Goal: Register for event/course

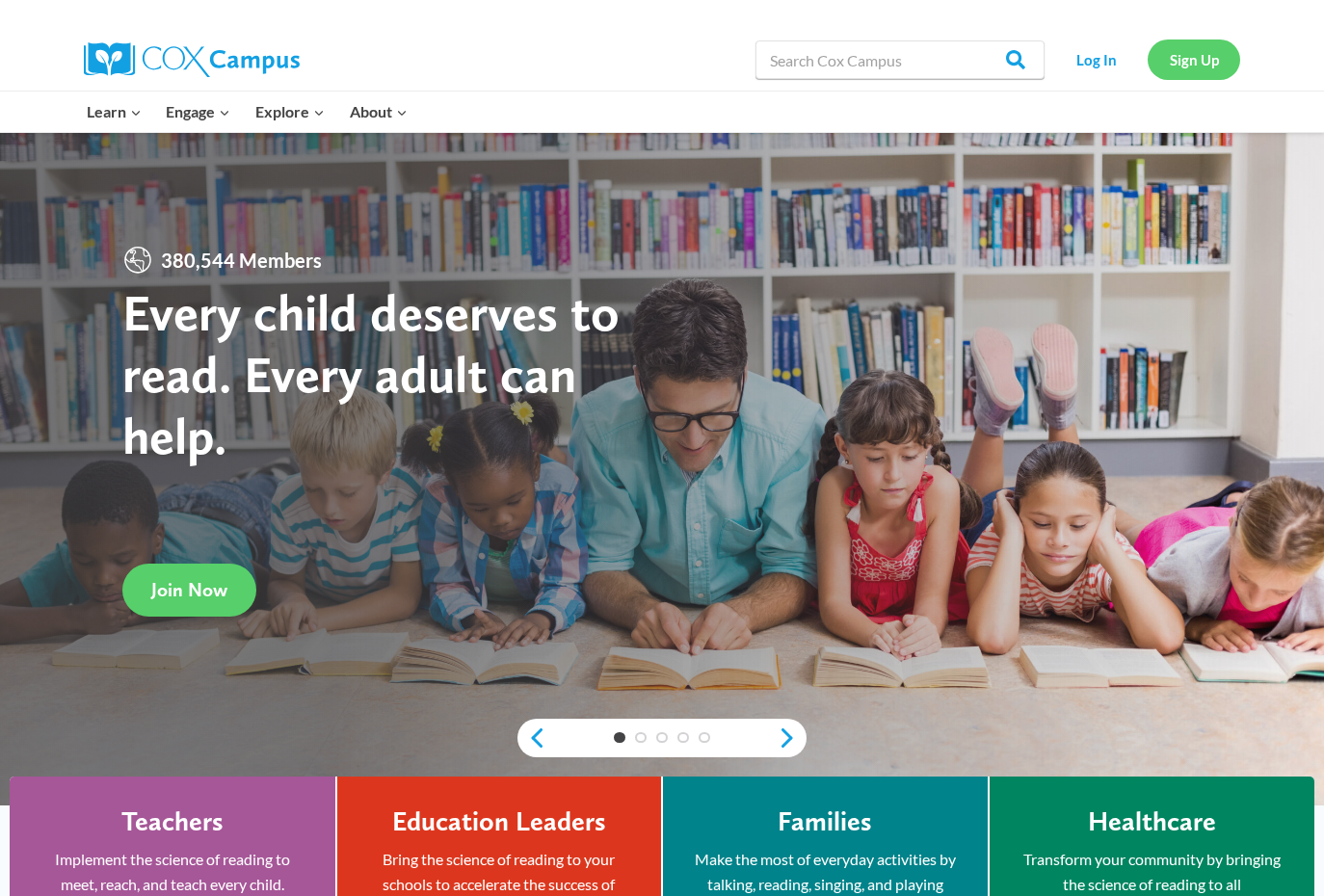
click at [1199, 63] on link "Sign Up" at bounding box center [1193, 59] width 93 height 40
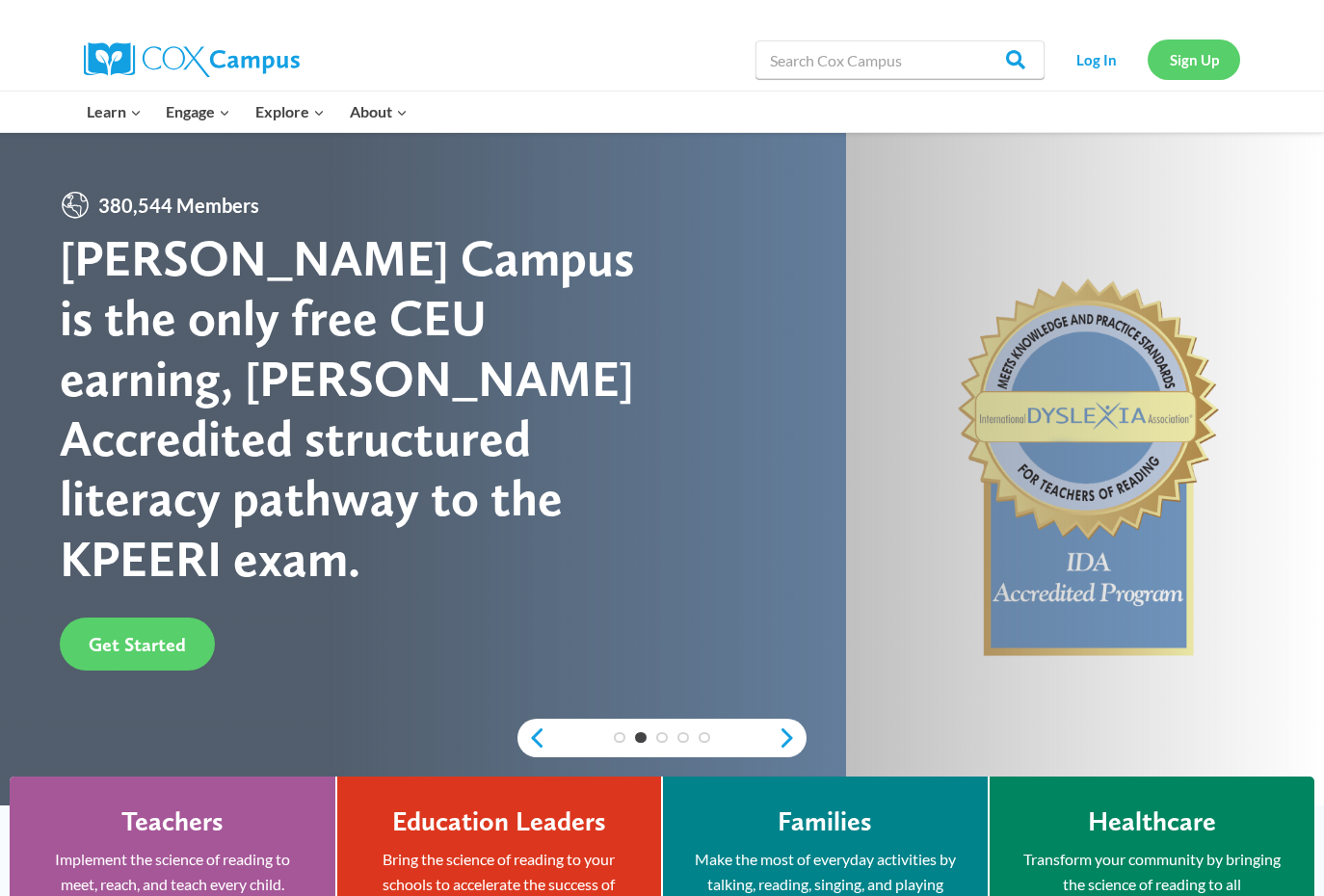
click at [1186, 61] on link "Sign Up" at bounding box center [1193, 59] width 93 height 40
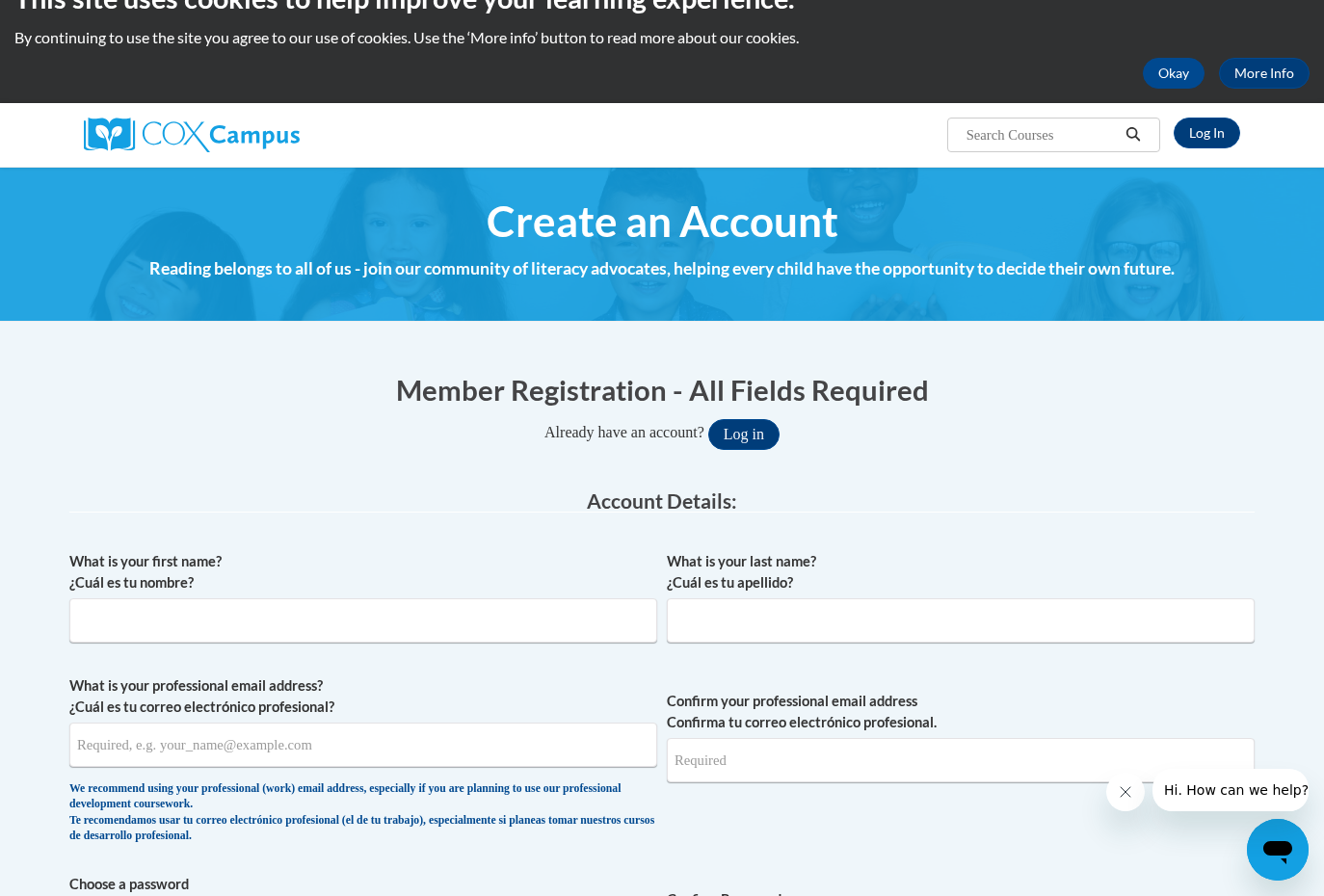
scroll to position [50, 0]
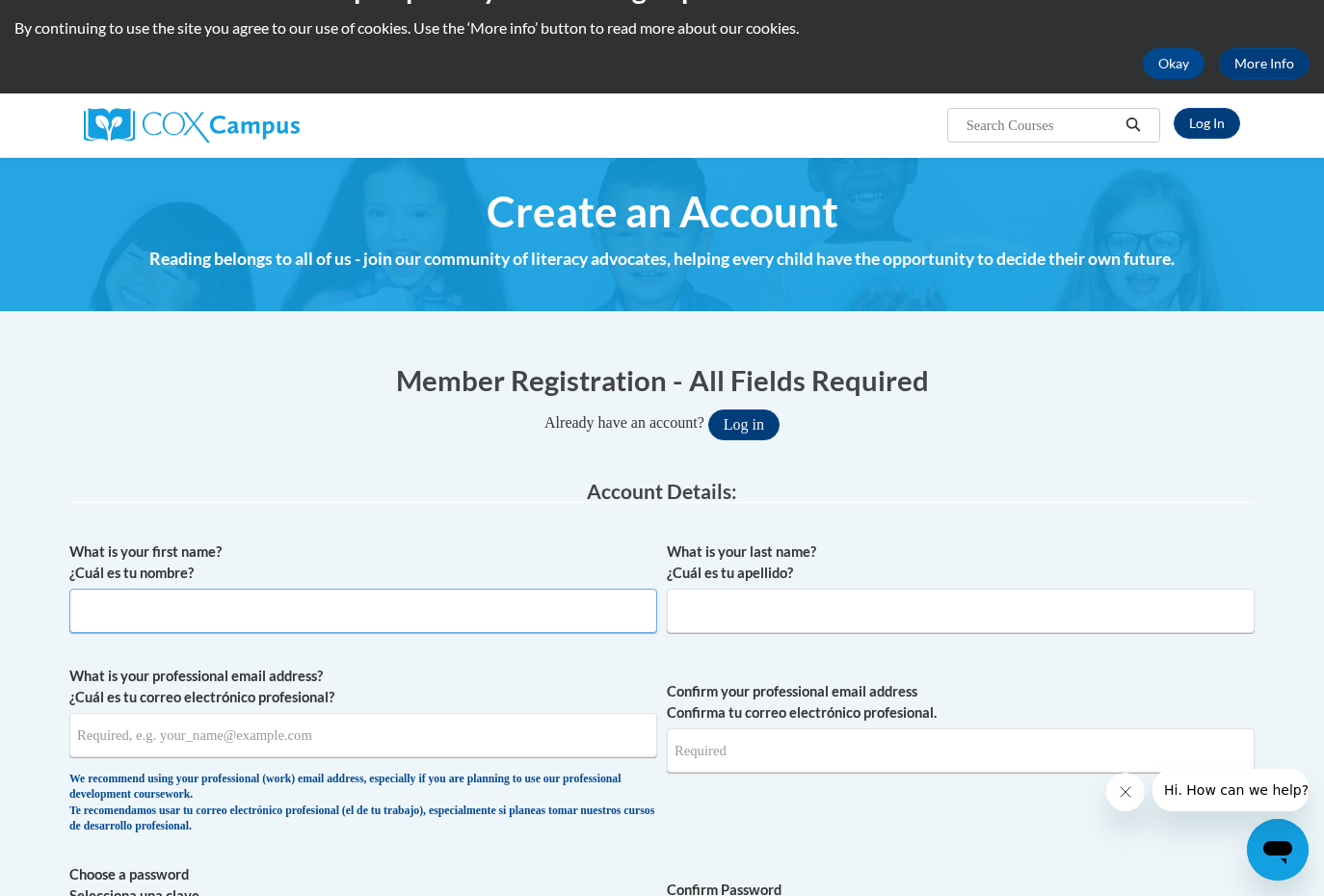
click at [415, 618] on input "What is your first name? ¿Cuál es tu nombre?" at bounding box center [362, 610] width 587 height 44
type input "Shayna"
type input "Dillon"
click at [236, 724] on input "What is your professional email address? ¿Cuál es tu correo electrónico profesi…" at bounding box center [362, 734] width 587 height 44
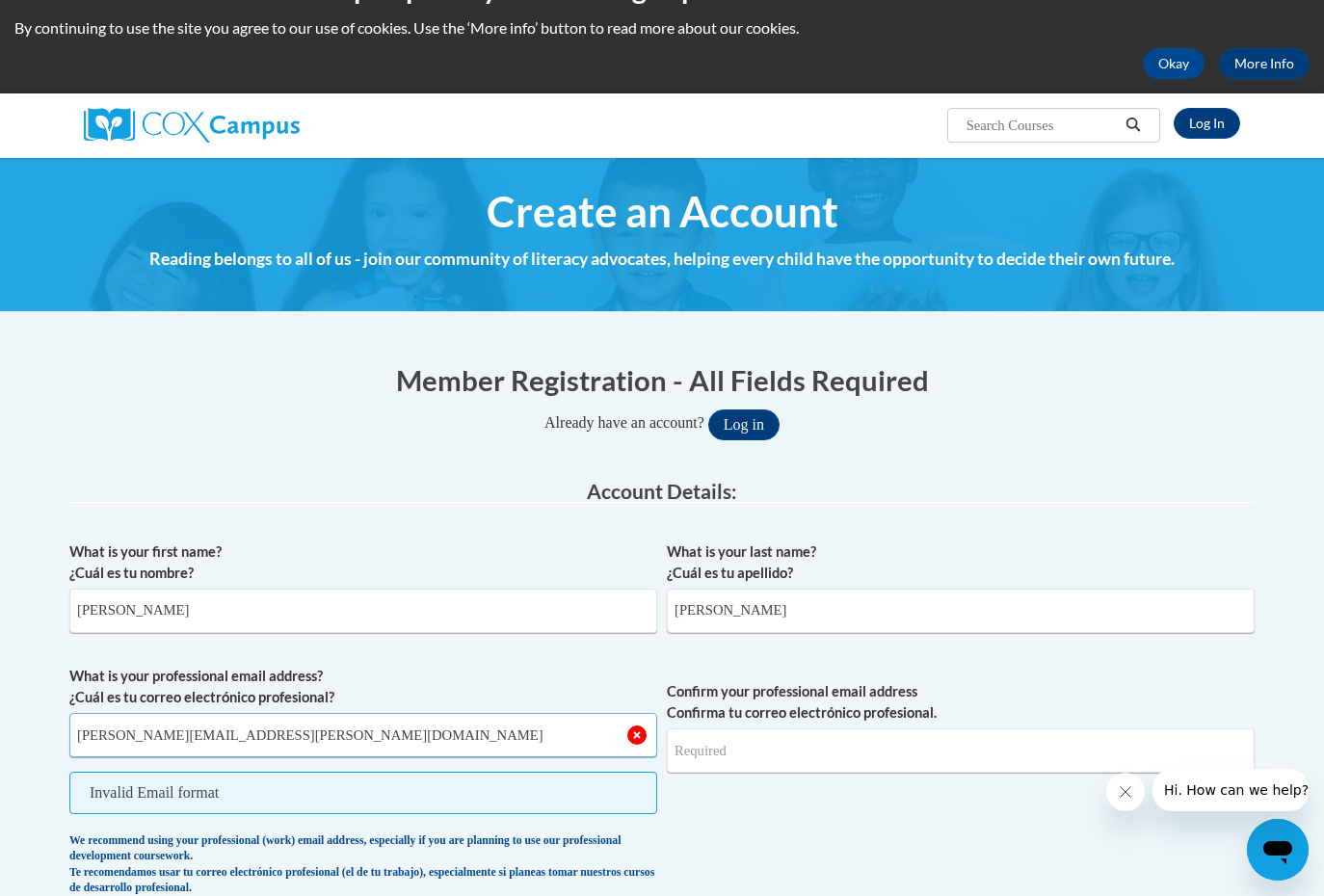
type input "shayna.l.dillon@gmail.com"
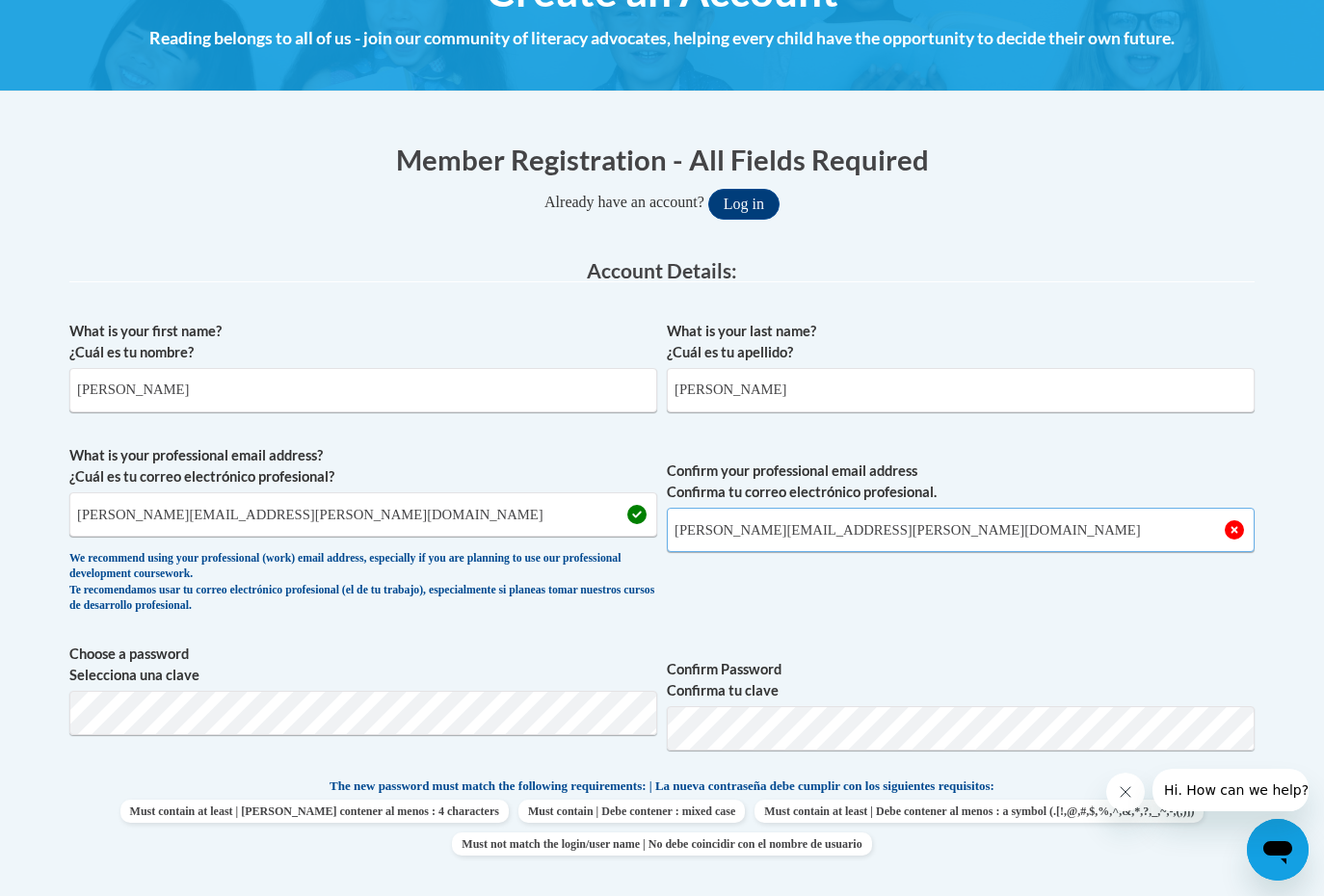
scroll to position [277, 0]
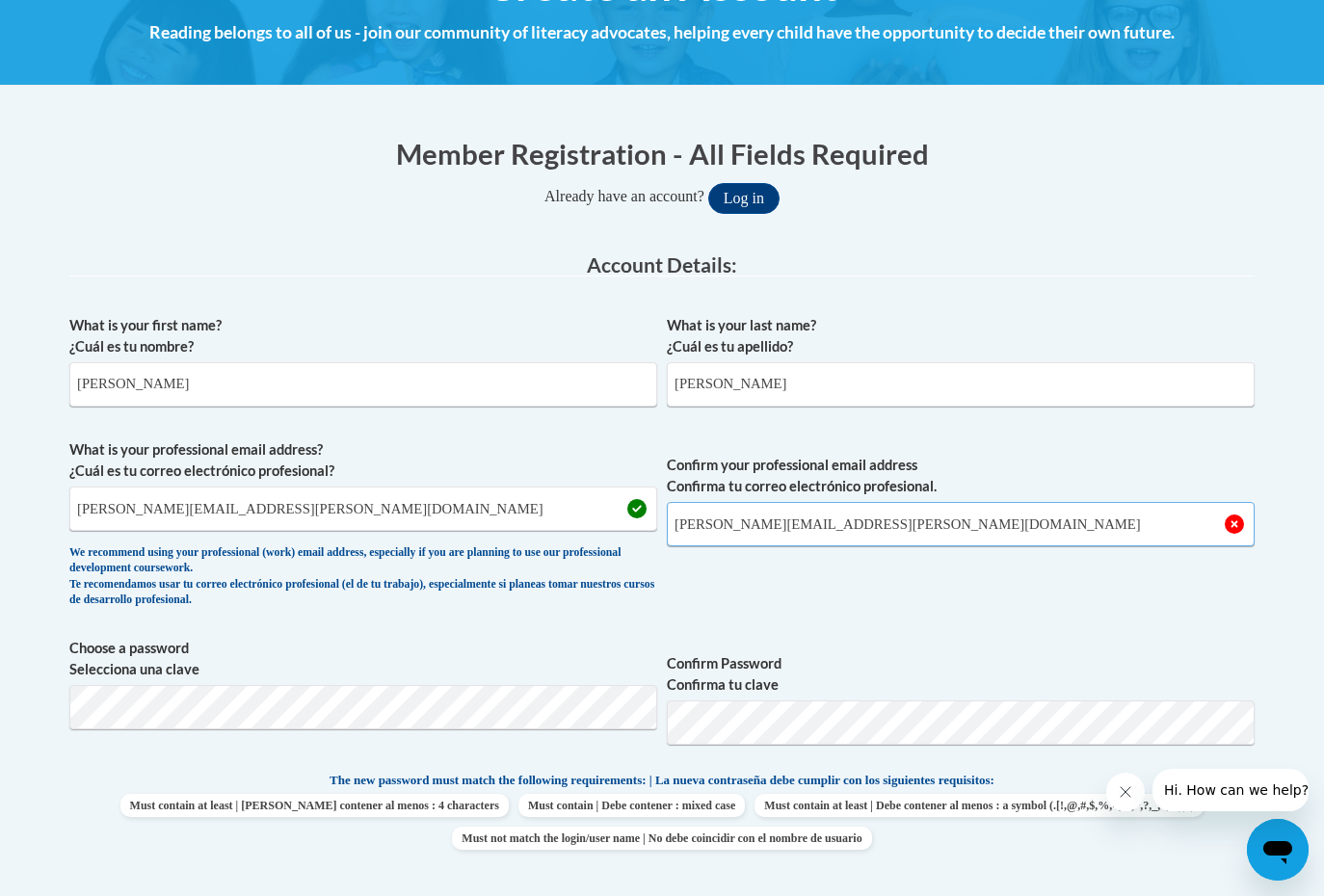
type input "shayna.l.dillon@gmail.com"
click at [708, 183] on button "Log in" at bounding box center [743, 199] width 71 height 31
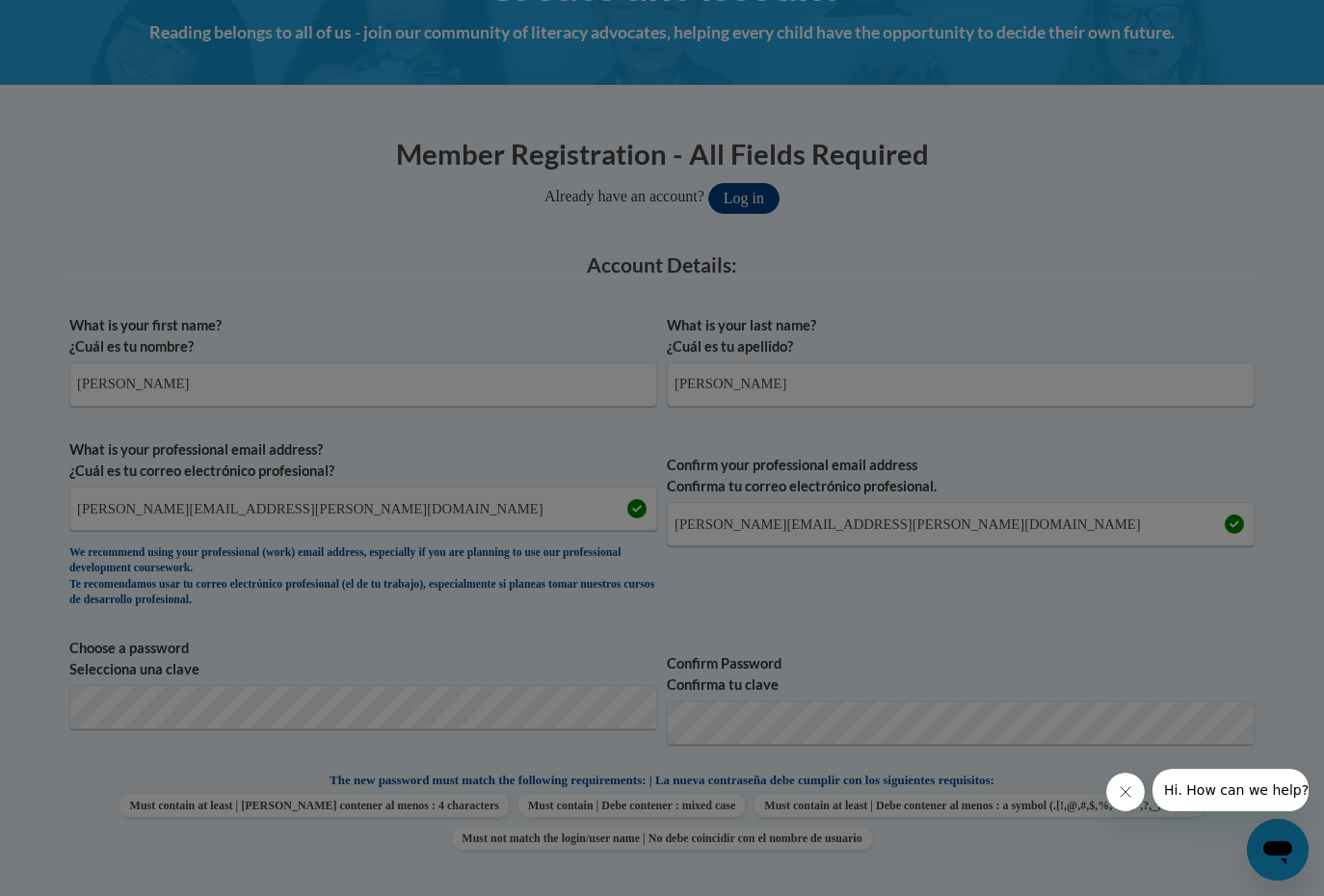
scroll to position [372, 0]
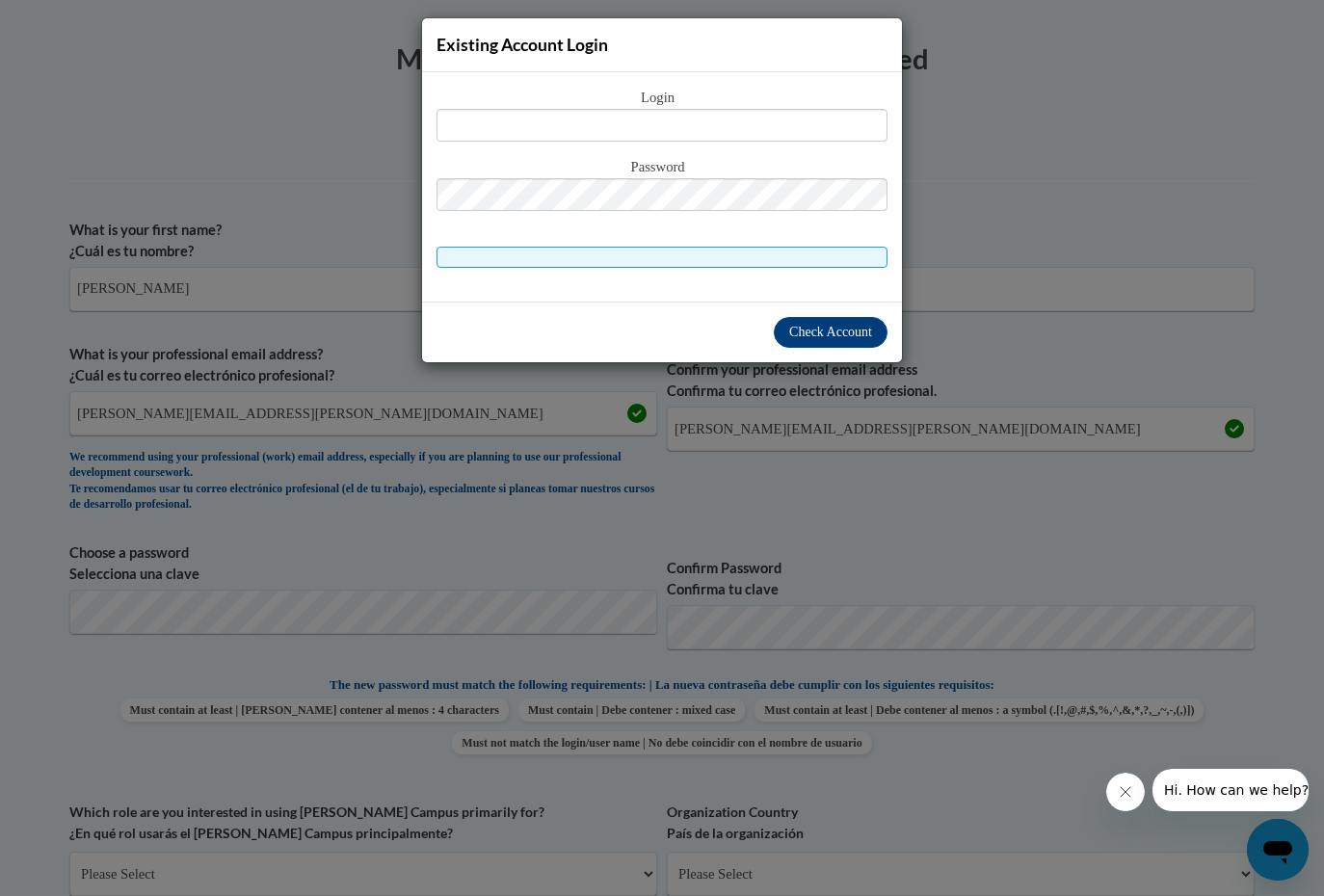
click at [1119, 789] on icon "Close message from company" at bounding box center [1125, 792] width 16 height 16
click at [1010, 802] on div "Existing Account Login Login Password" at bounding box center [662, 448] width 1324 height 896
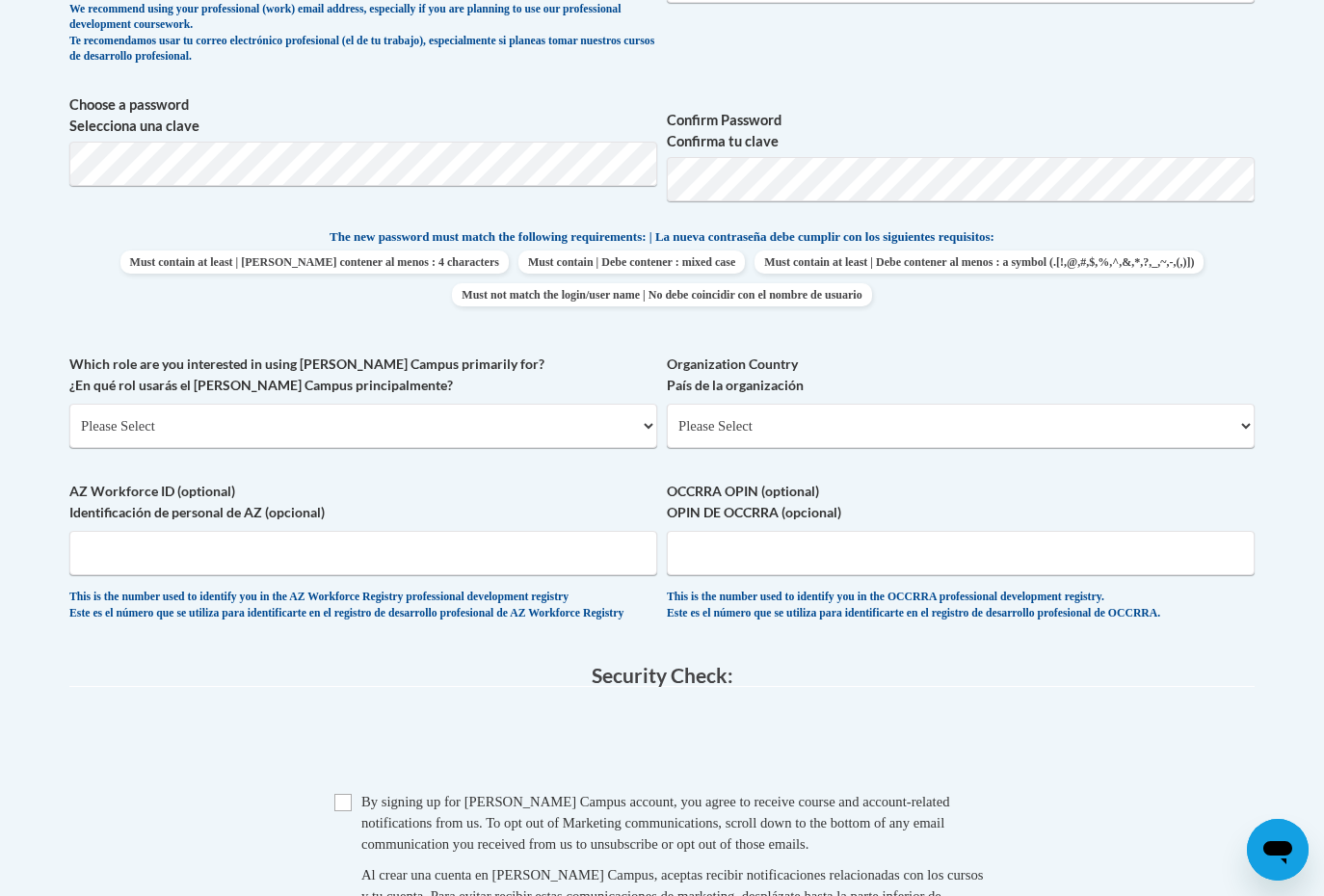
scroll to position [822, 0]
click at [271, 438] on select "Please Select College/University | Colegio/Universidad Community/Nonprofit Part…" at bounding box center [362, 423] width 587 height 44
select select "5a18ea06-2b54-4451-96f2-d152daf9eac5"
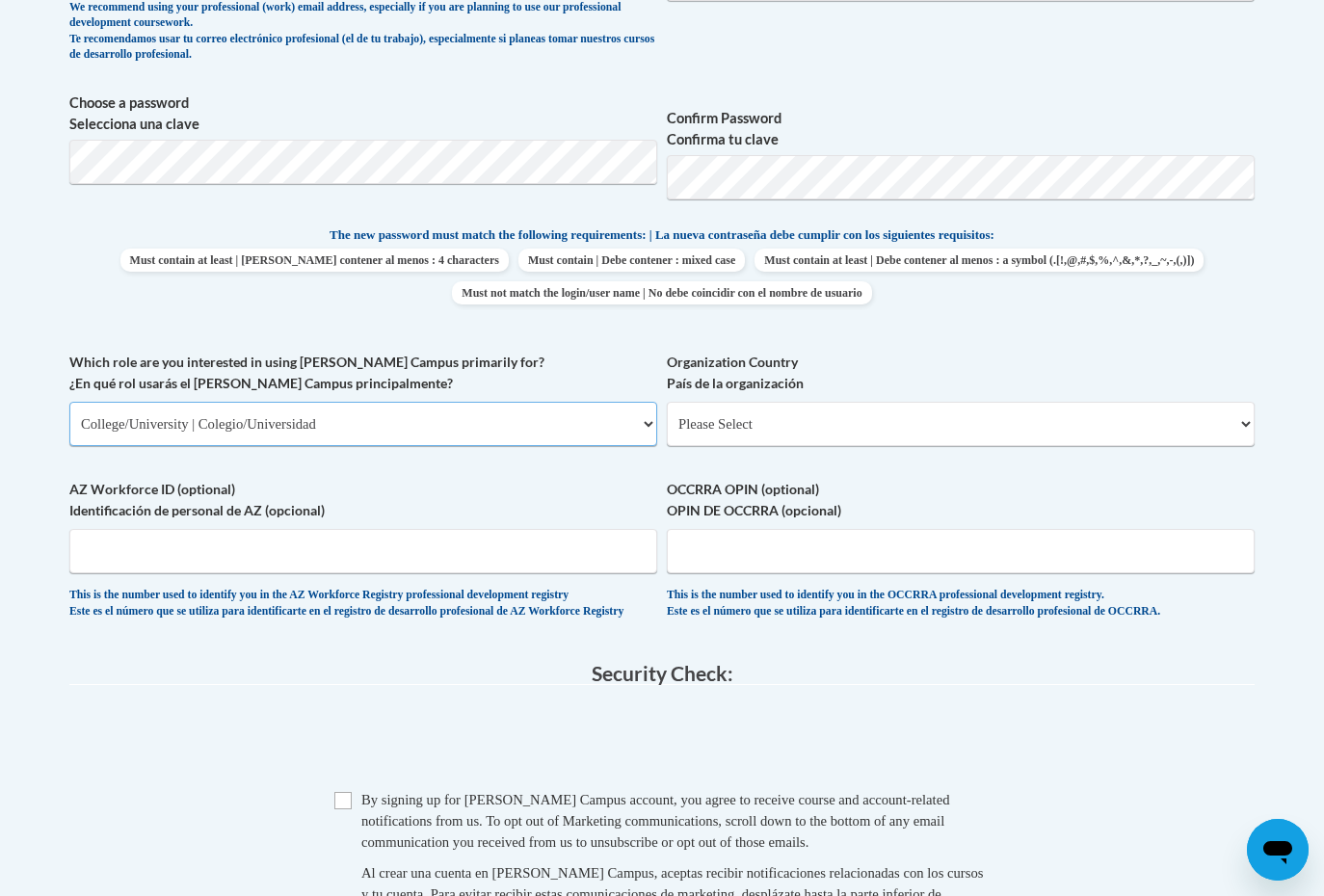
click at [69, 401] on select "Please Select College/University | Colegio/Universidad Community/Nonprofit Part…" at bounding box center [362, 423] width 587 height 44
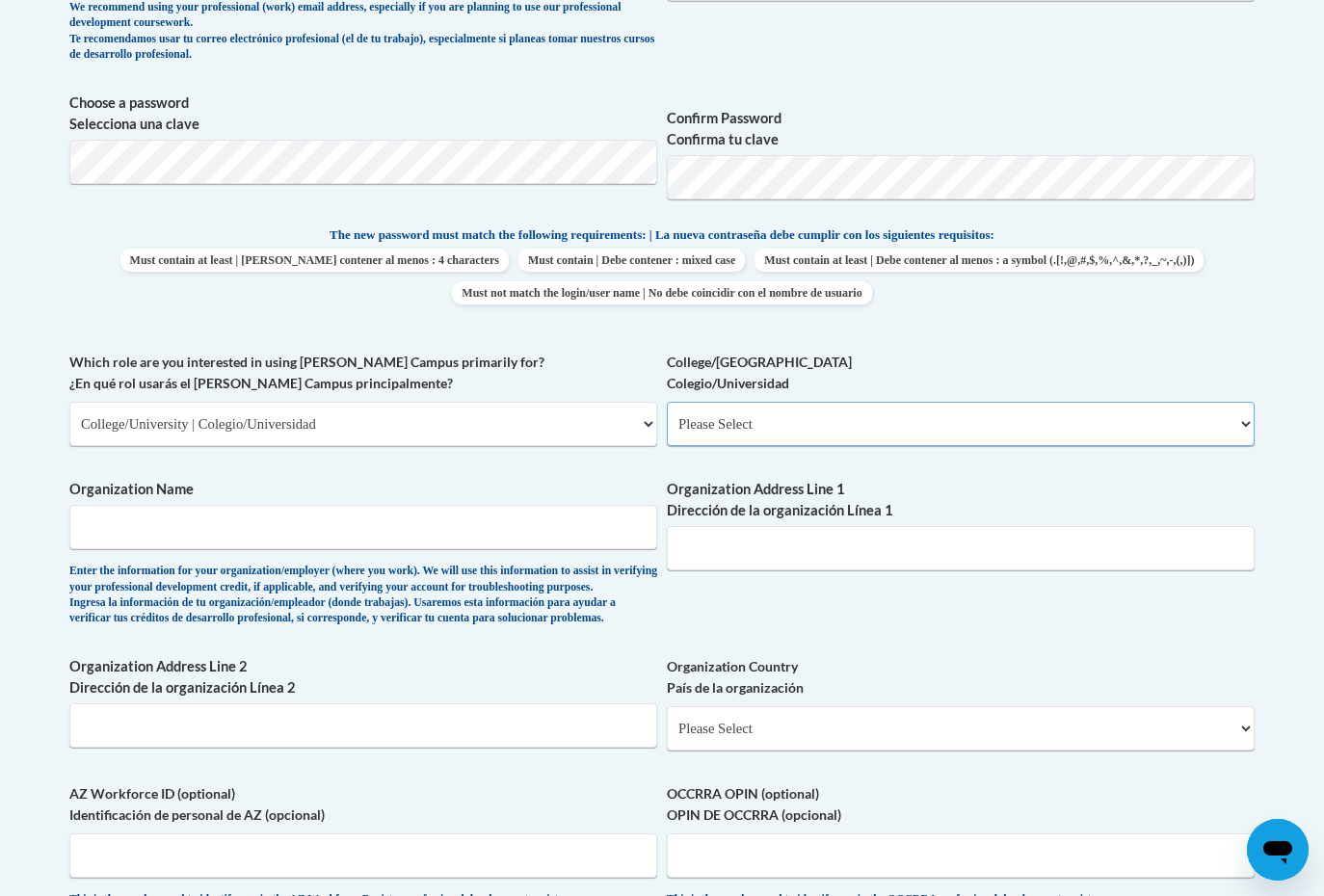
click at [710, 429] on select "Please Select College/University Staff | Empleado universitario College/Univers…" at bounding box center [960, 423] width 587 height 44
select select "99b32b07-cffc-426c-8bf6-0cd77760d84b"
click at [666, 401] on select "Please Select College/University Staff | Empleado universitario College/Univers…" at bounding box center [960, 423] width 587 height 44
click at [448, 526] on input "Organization Name" at bounding box center [362, 526] width 587 height 44
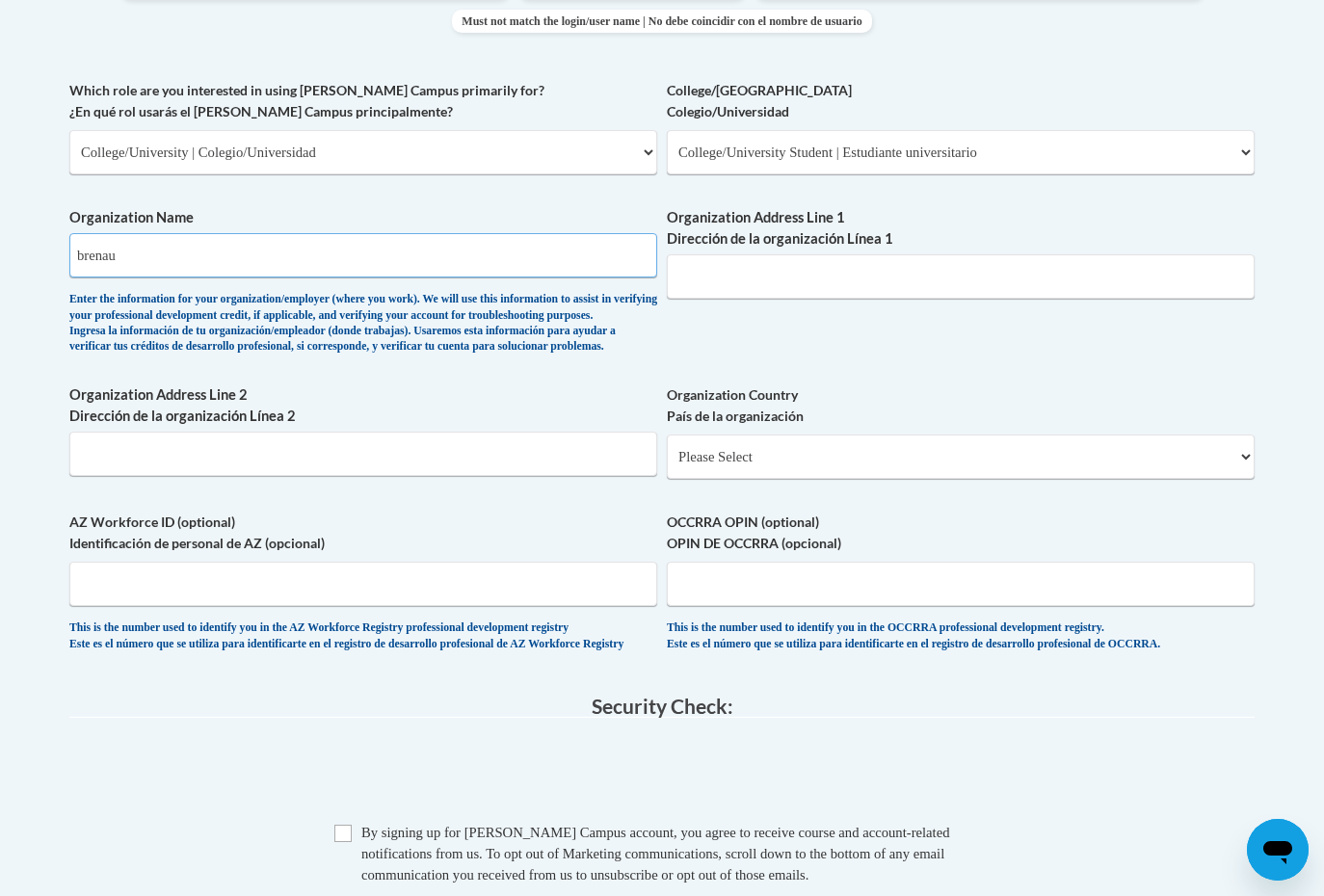
scroll to position [1097, 0]
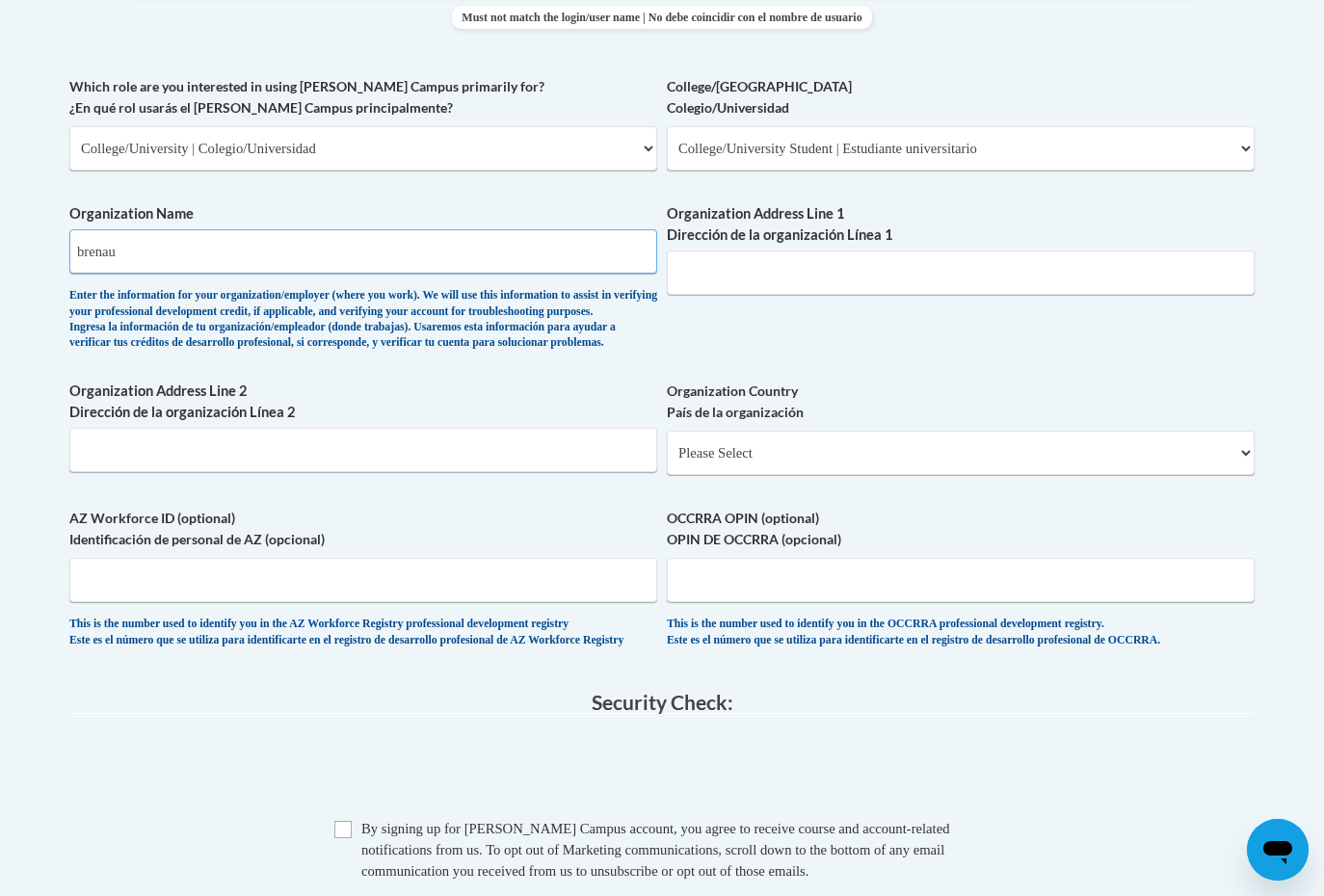
type input "brenau"
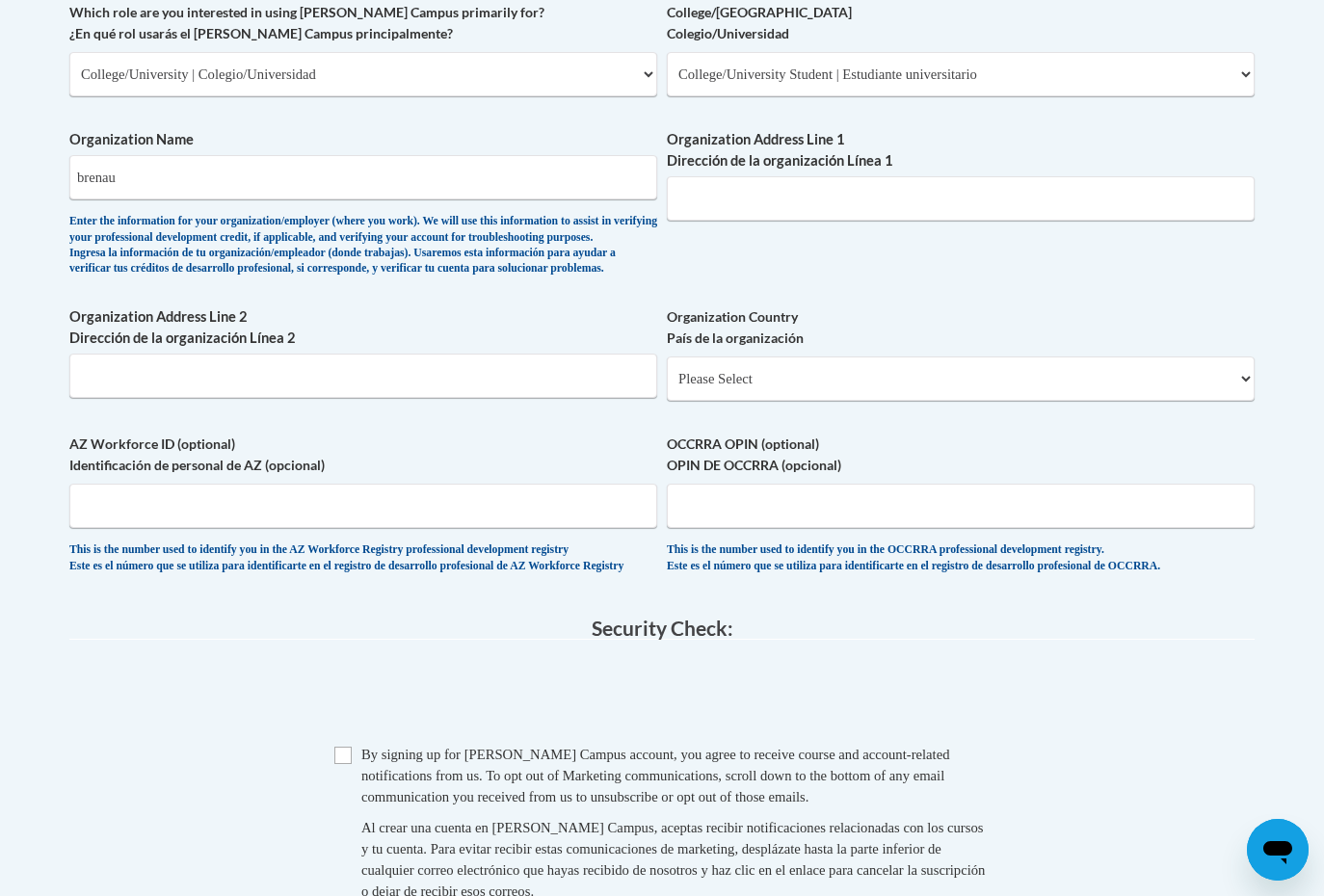
scroll to position [1178, 0]
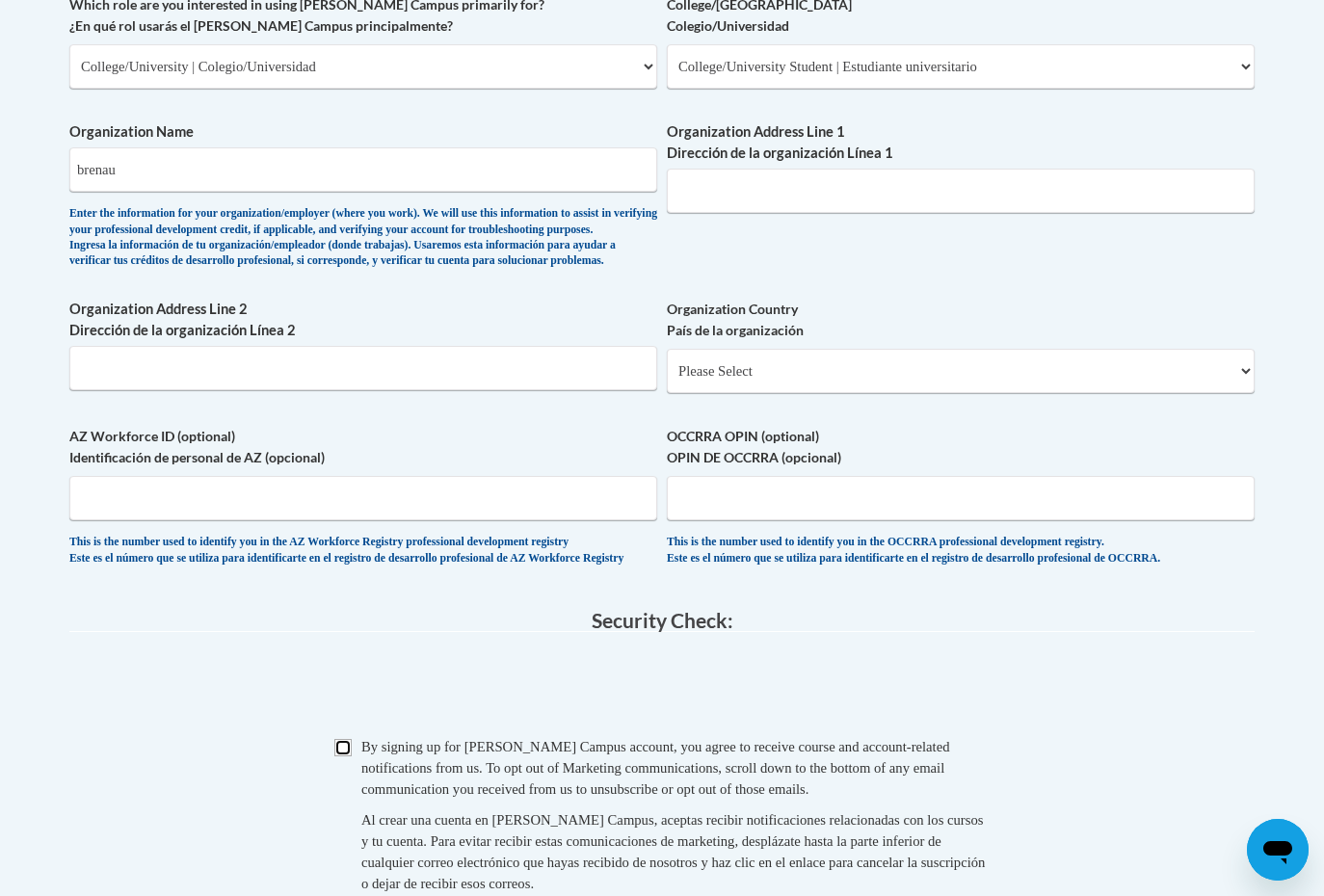
click at [348, 756] on input "Checkbox" at bounding box center [343, 748] width 18 height 18
checkbox input "true"
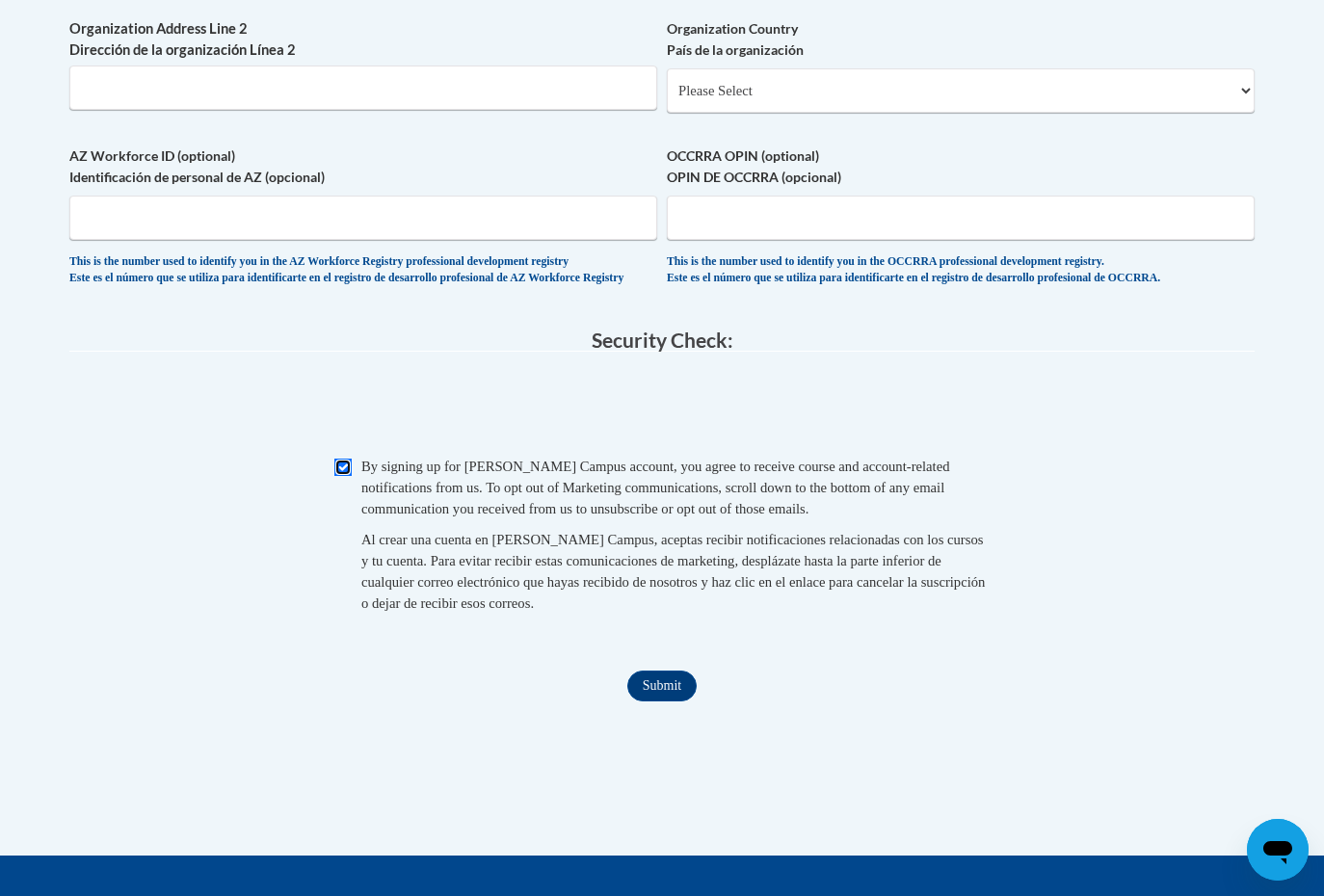
scroll to position [1570, 0]
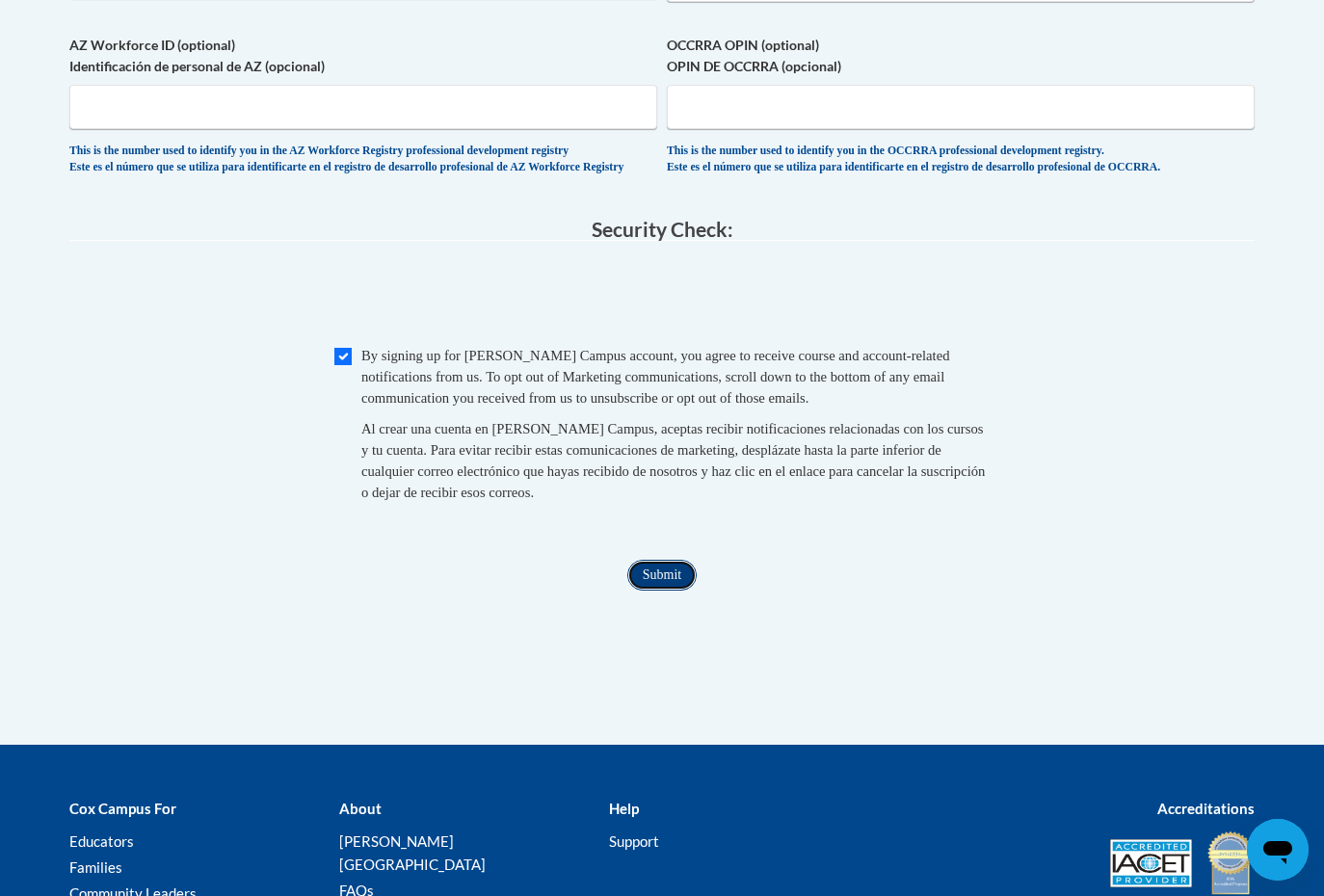
click at [651, 590] on input "Submit" at bounding box center [662, 576] width 69 height 31
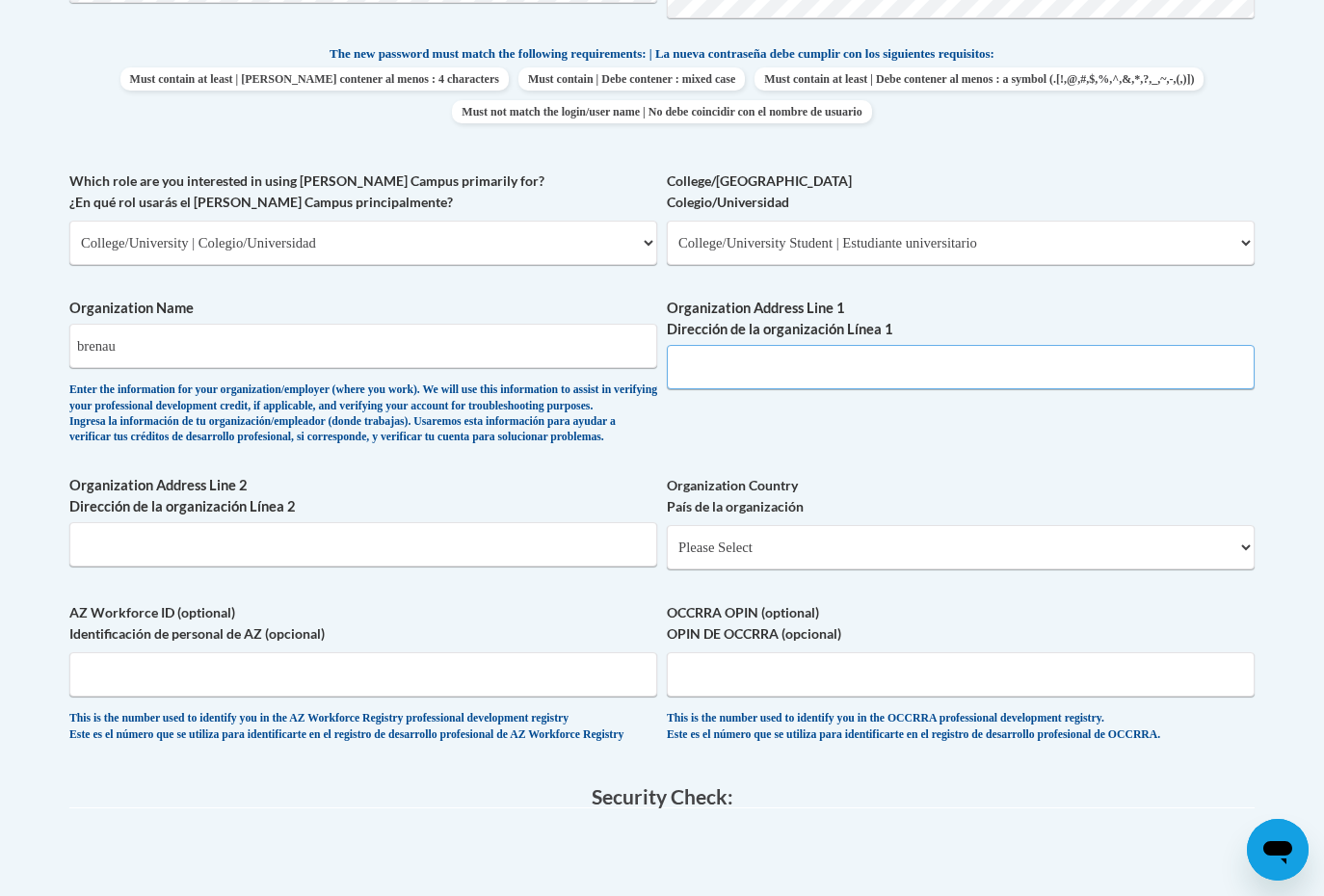
scroll to position [917, 0]
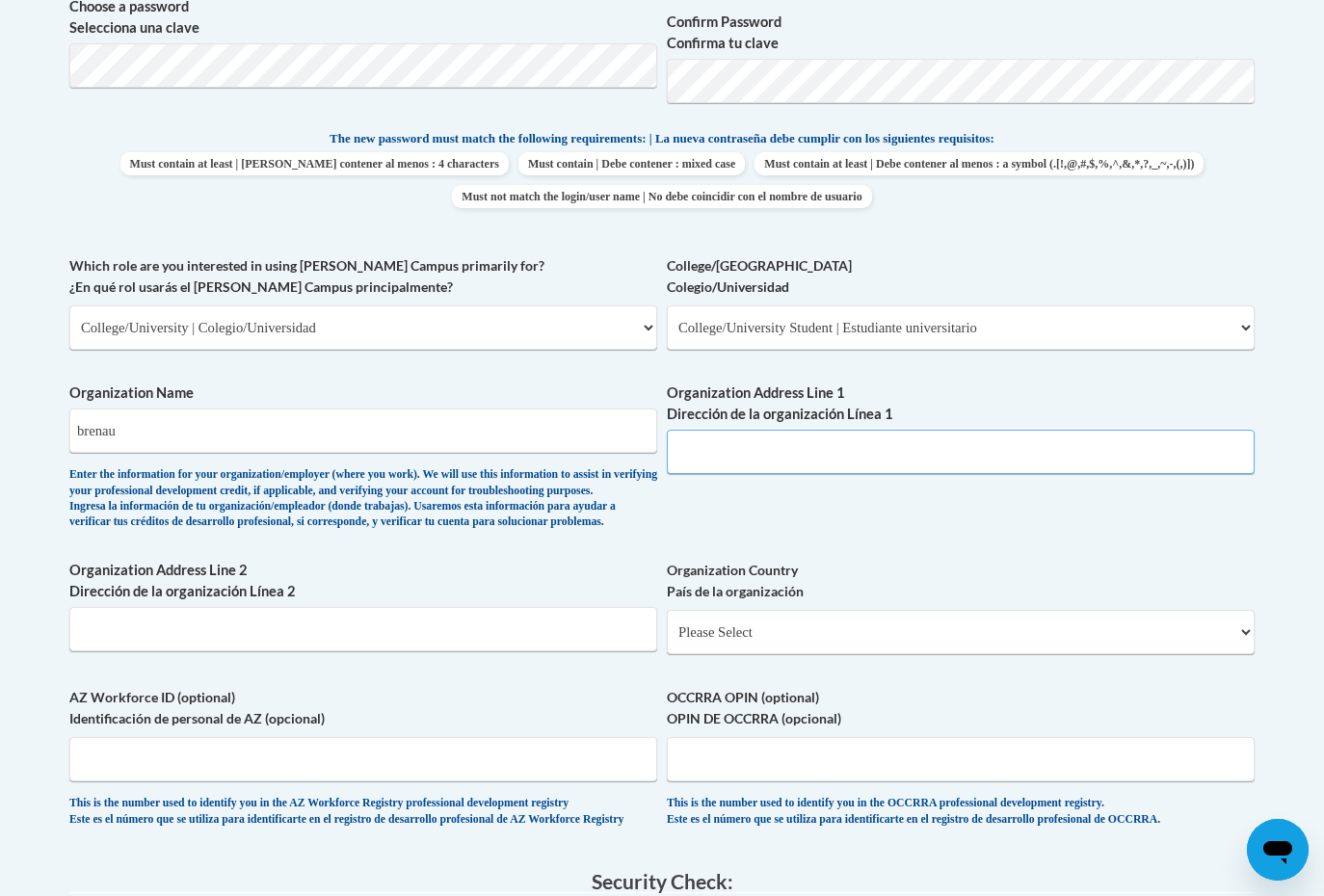
click at [755, 450] on input "Organization Address Line 1 Dirección de la organización Línea 1" at bounding box center [960, 451] width 587 height 44
paste input "500 Washington St SE, Gainesville, GA 30501"
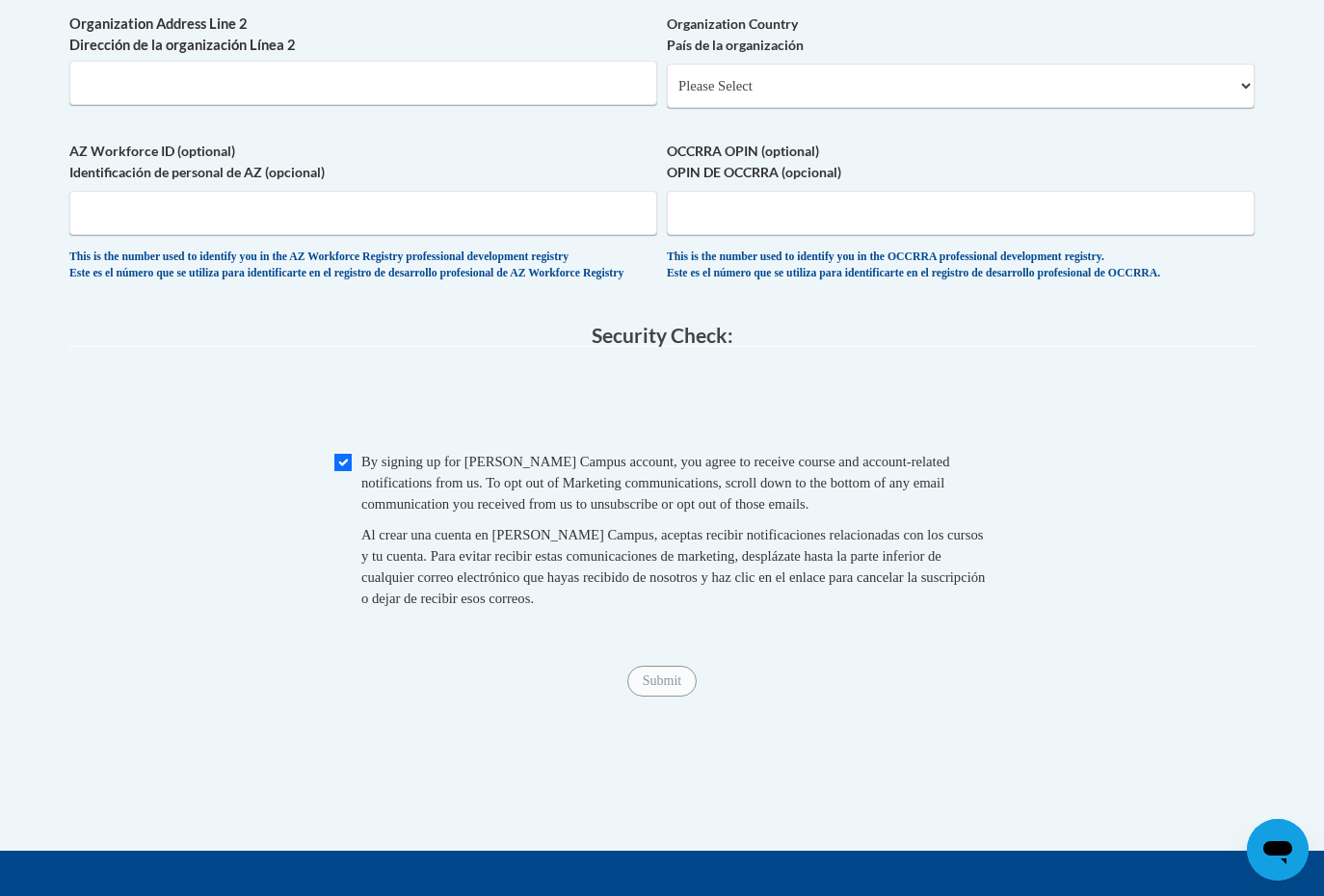
scroll to position [1465, 0]
type input "500 Washington St SE, Gainesville, GA 30501"
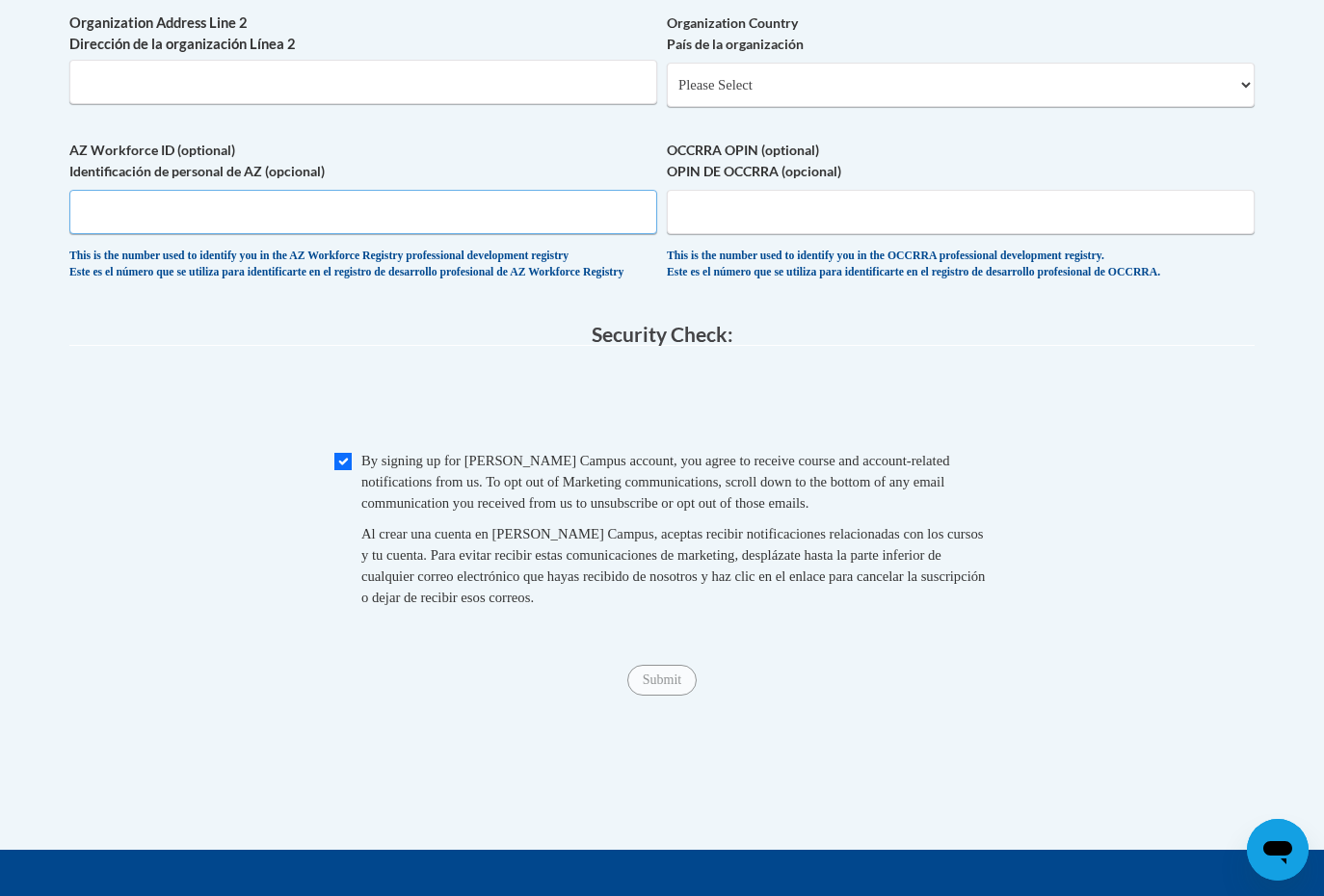
click at [432, 234] on input "AZ Workforce ID (optional) Identificación de personal de AZ (opcional)" at bounding box center [362, 211] width 587 height 44
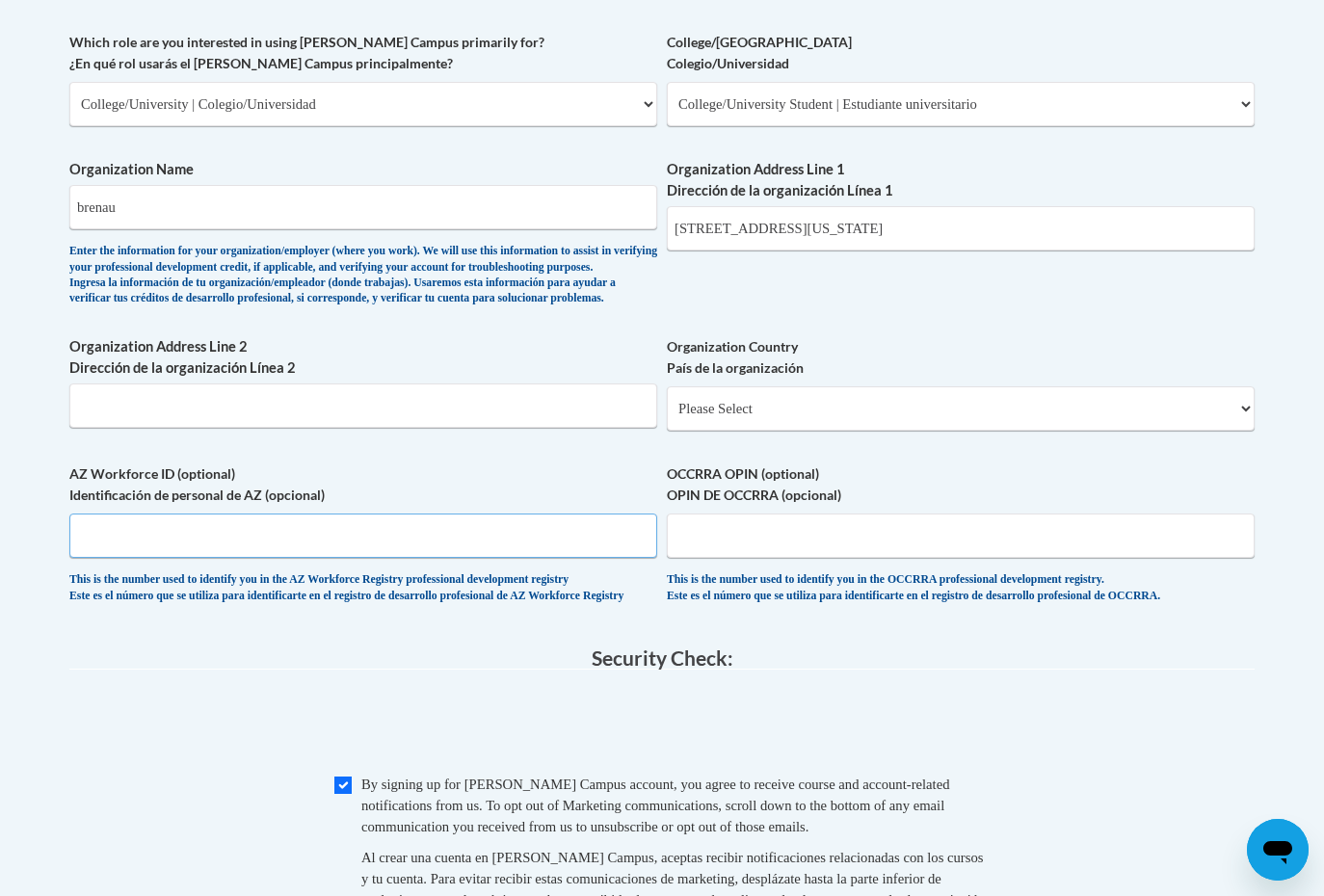
scroll to position [1161, 0]
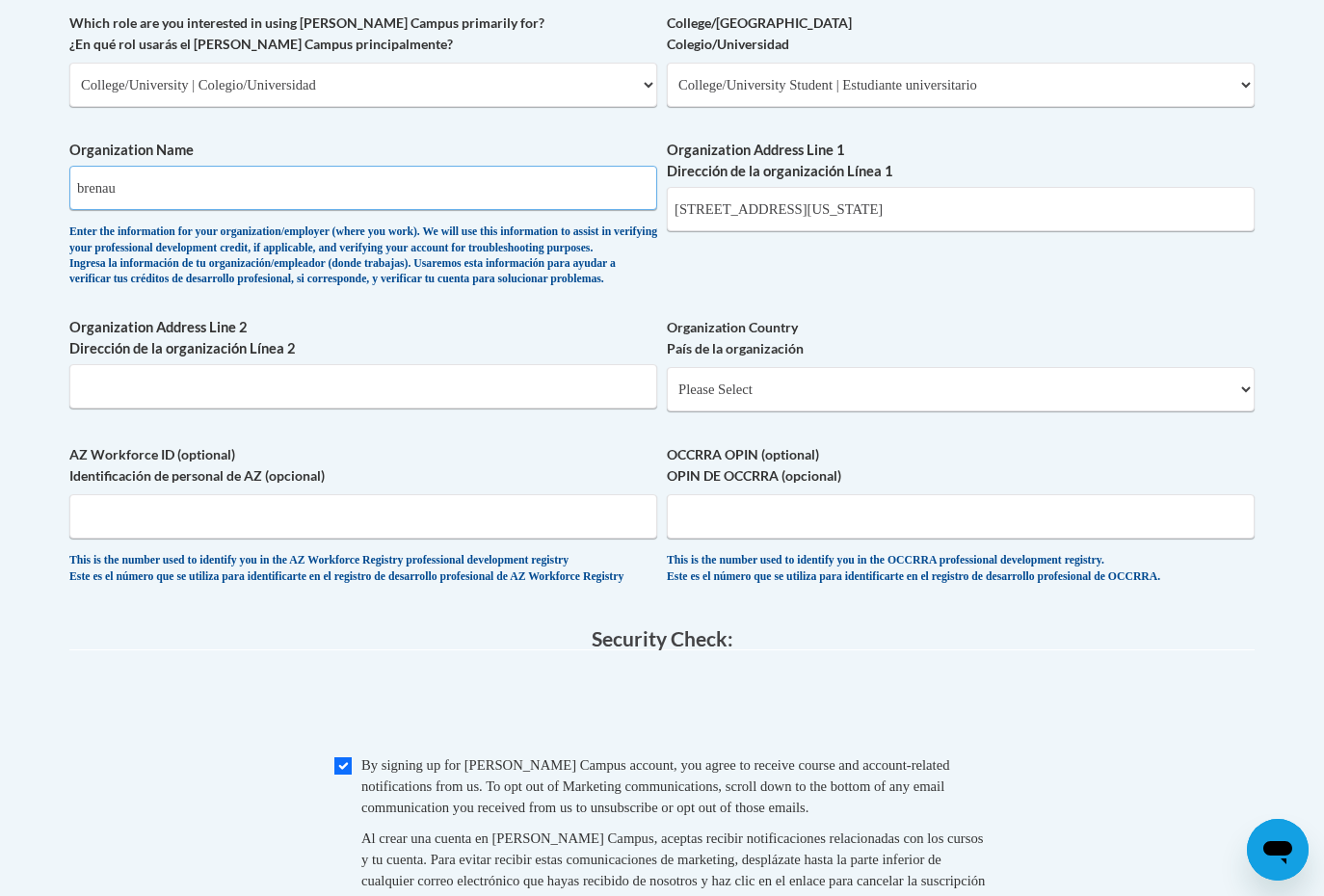
drag, startPoint x: 167, startPoint y: 185, endPoint x: 69, endPoint y: 186, distance: 98.0
click at [69, 186] on input "brenau" at bounding box center [362, 187] width 587 height 44
type input "Br"
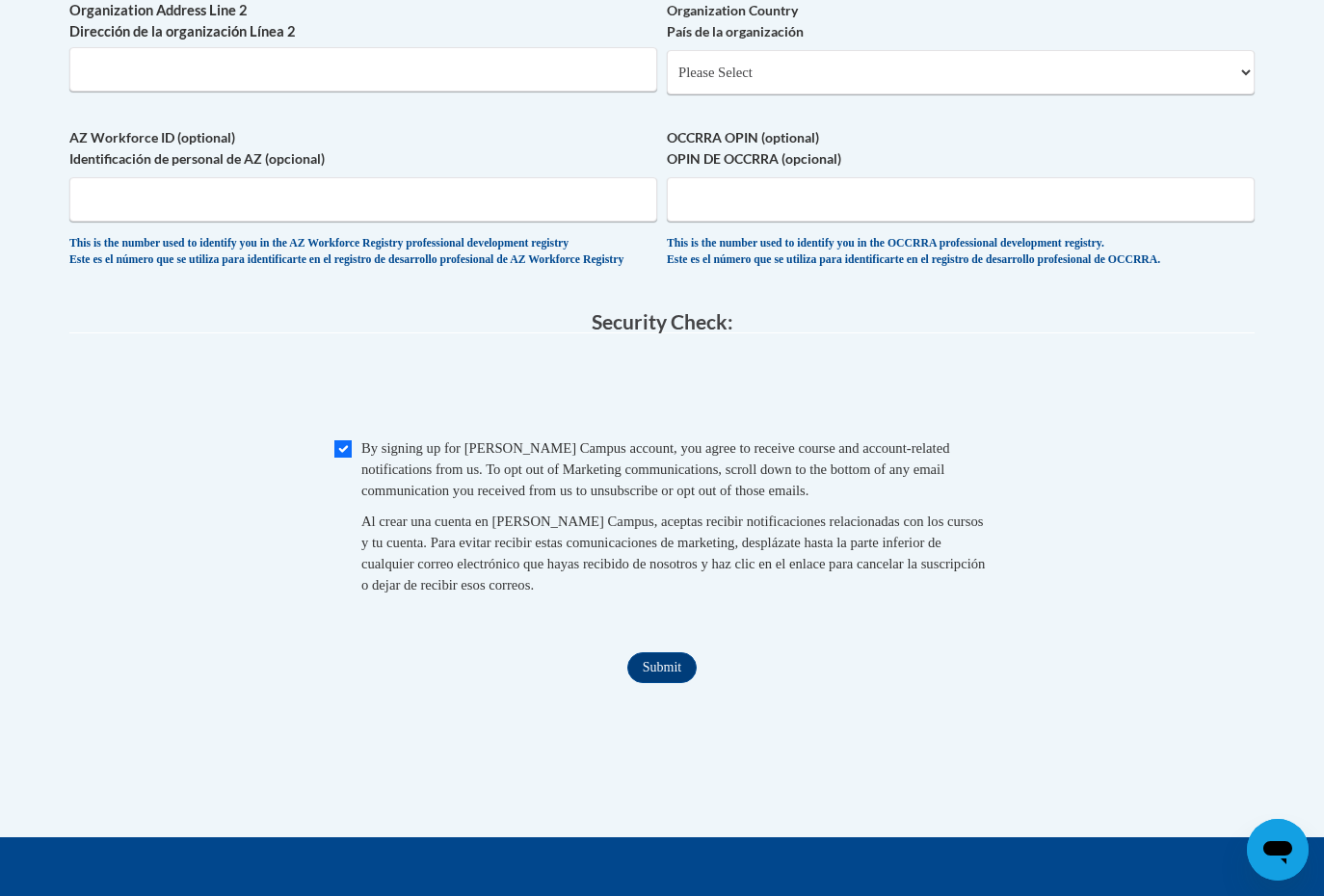
scroll to position [1541, 0]
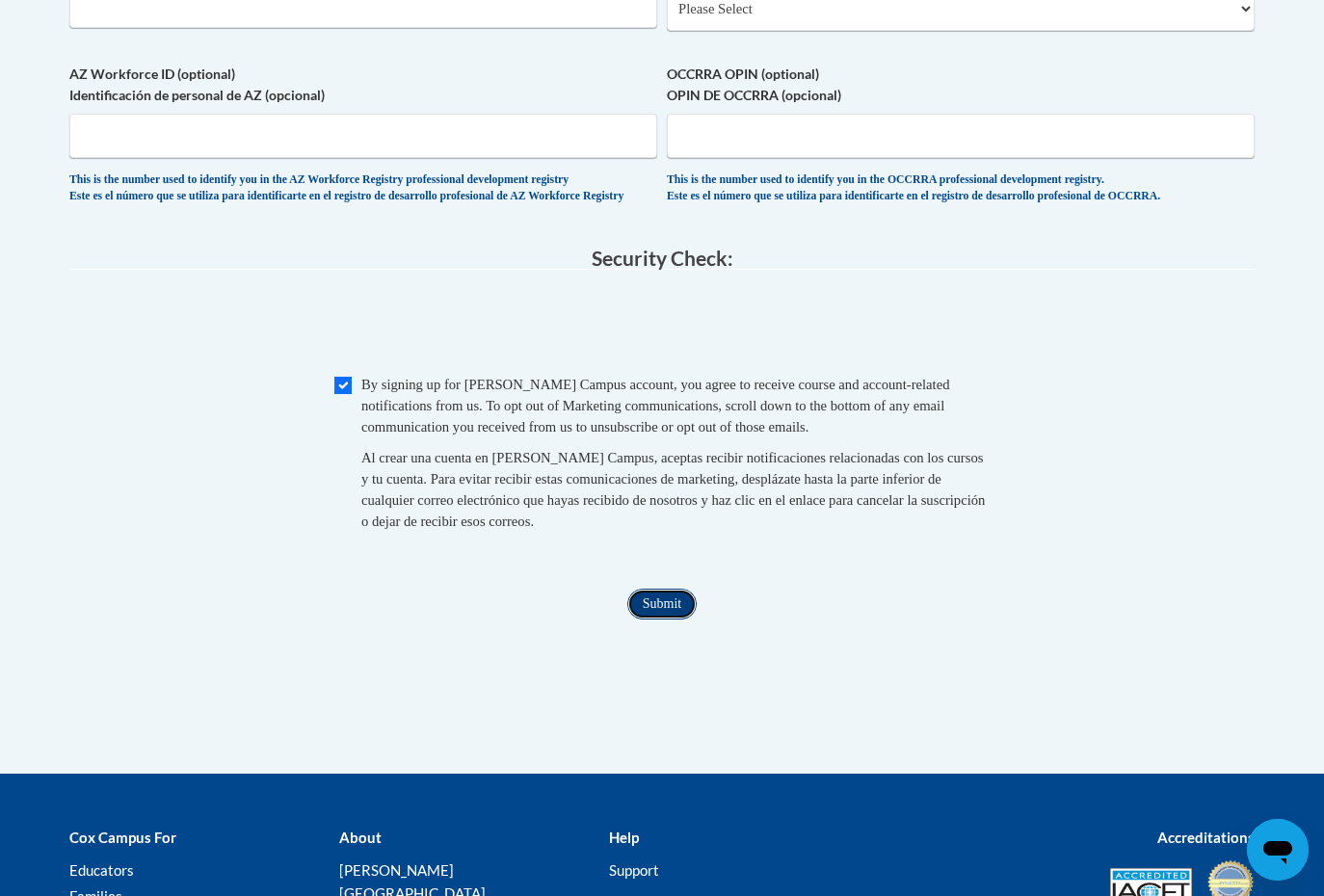
click at [656, 619] on input "Submit" at bounding box center [662, 604] width 69 height 31
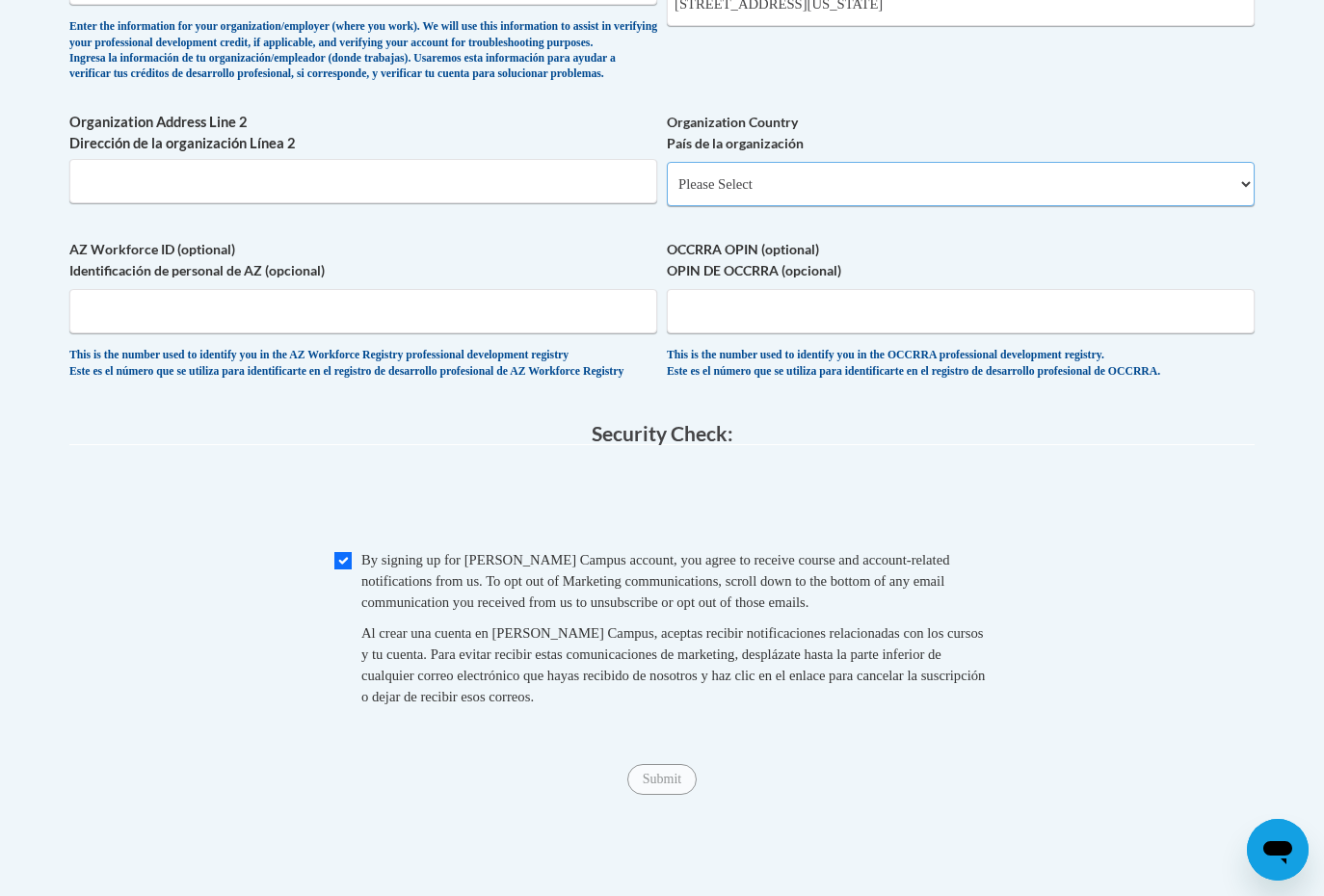
scroll to position [1175, 0]
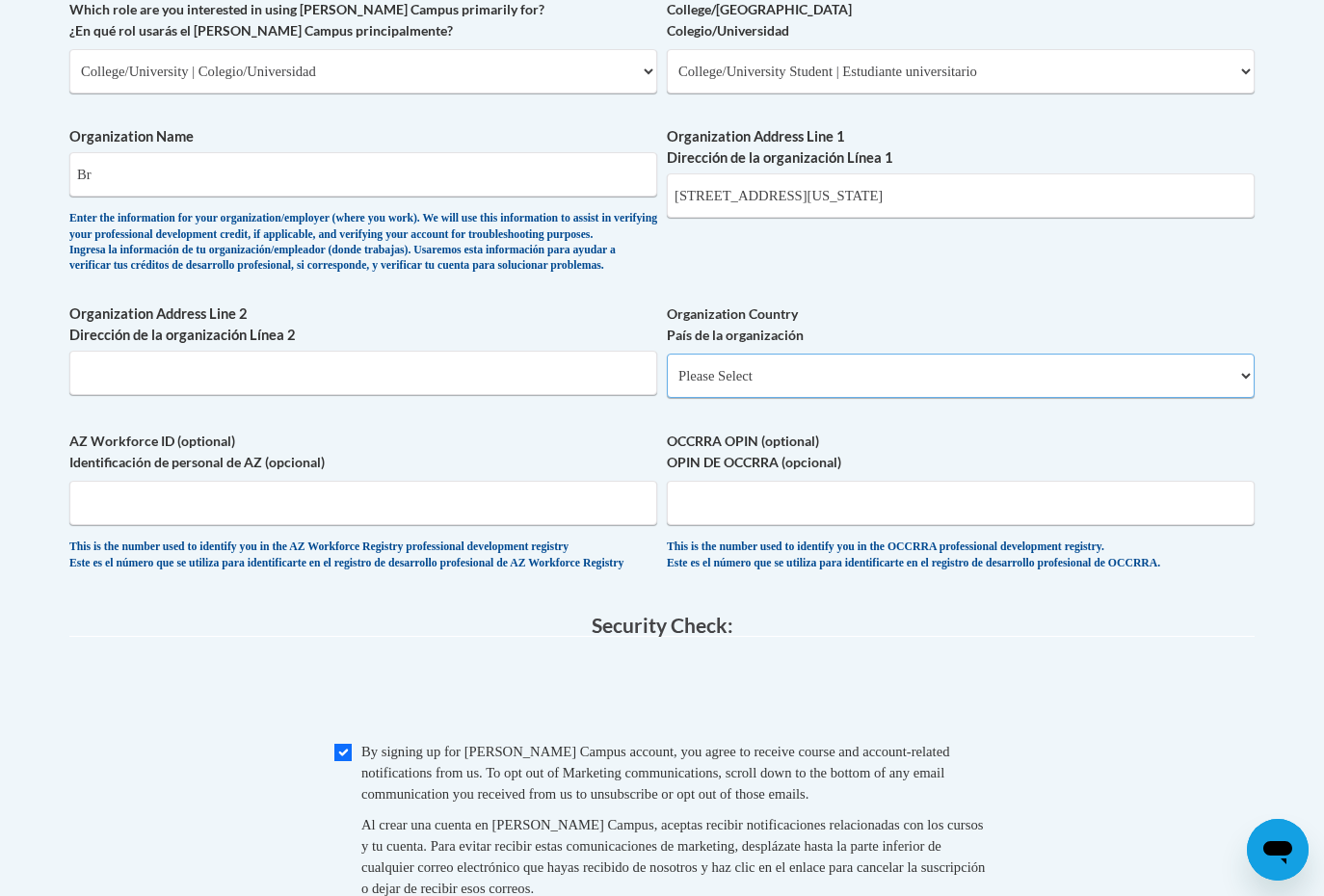
click at [740, 397] on select "Please Select United States | Estados Unidos Outside of the United States | Fue…" at bounding box center [960, 375] width 587 height 44
select select "ad49bcad-a171-4b2e-b99c-48b446064914"
click at [666, 385] on select "Please Select United States | Estados Unidos Outside of the United States | Fue…" at bounding box center [960, 375] width 587 height 44
select select
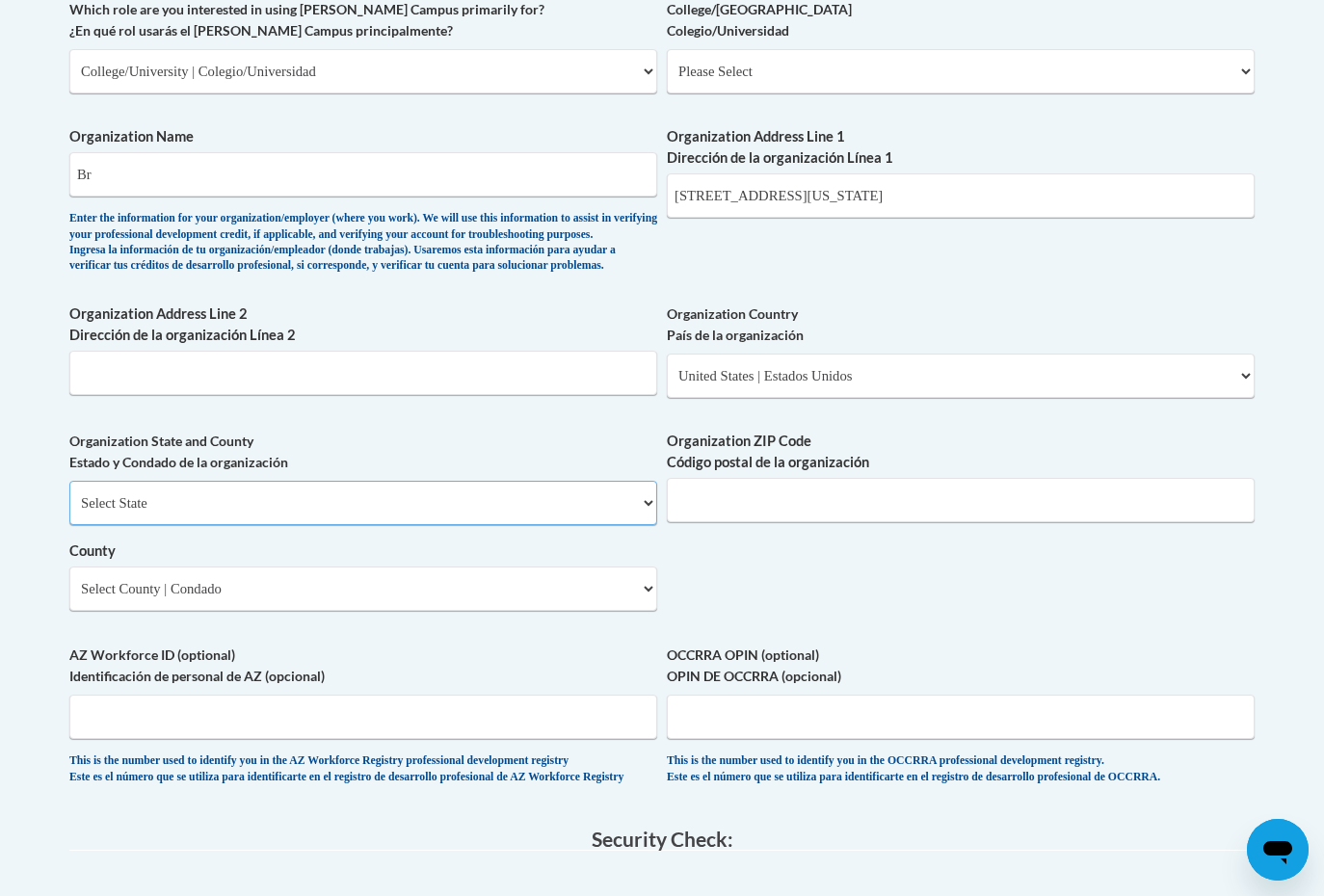
click at [445, 525] on select "Select State Alabama Alaska Arizona Arkansas California Colorado Connecticut De…" at bounding box center [362, 502] width 587 height 44
select select "Georgia"
click at [69, 511] on select "Select State Alabama Alaska Arizona Arkansas California Colorado Connecticut De…" at bounding box center [362, 502] width 587 height 44
click at [794, 517] on input "Organization ZIP Code Código postal de la organización" at bounding box center [960, 500] width 587 height 44
type input "30501"
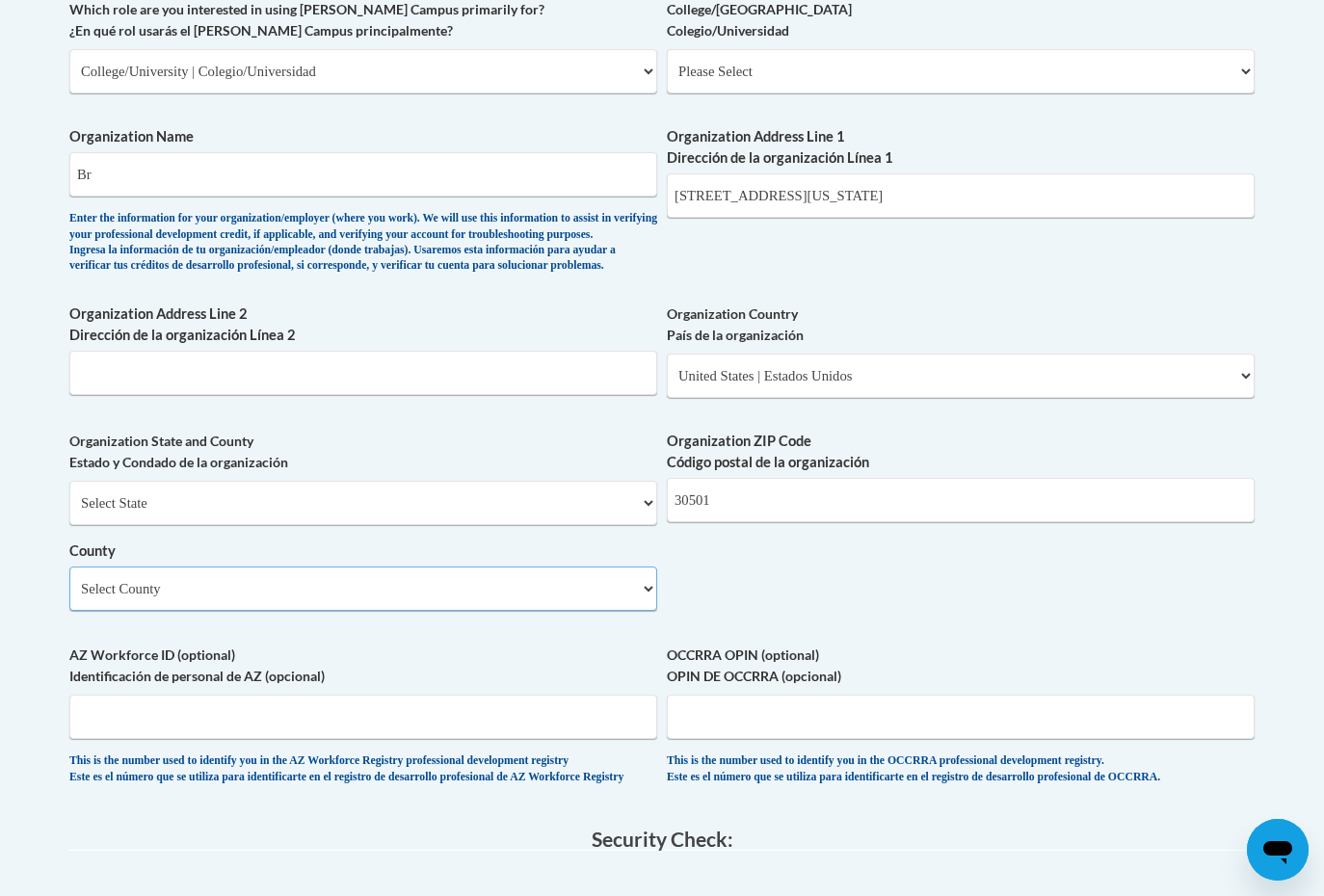
click at [479, 611] on select "Select County Appling Atkinson Bacon Baker Baldwin Banks Barrow Bartow Ben Hill…" at bounding box center [362, 588] width 587 height 44
click at [222, 611] on select "Select County Appling Atkinson Bacon Baker Baldwin Banks Barrow Bartow Ben Hill…" at bounding box center [362, 588] width 587 height 44
click at [298, 611] on select "Select County Appling Atkinson Bacon Baker Baldwin Banks Barrow Bartow Ben Hill…" at bounding box center [362, 588] width 587 height 44
select select "Hall"
click at [69, 597] on select "Select County Appling Atkinson Bacon Baker Baldwin Banks Barrow Bartow Ben Hill…" at bounding box center [362, 588] width 587 height 44
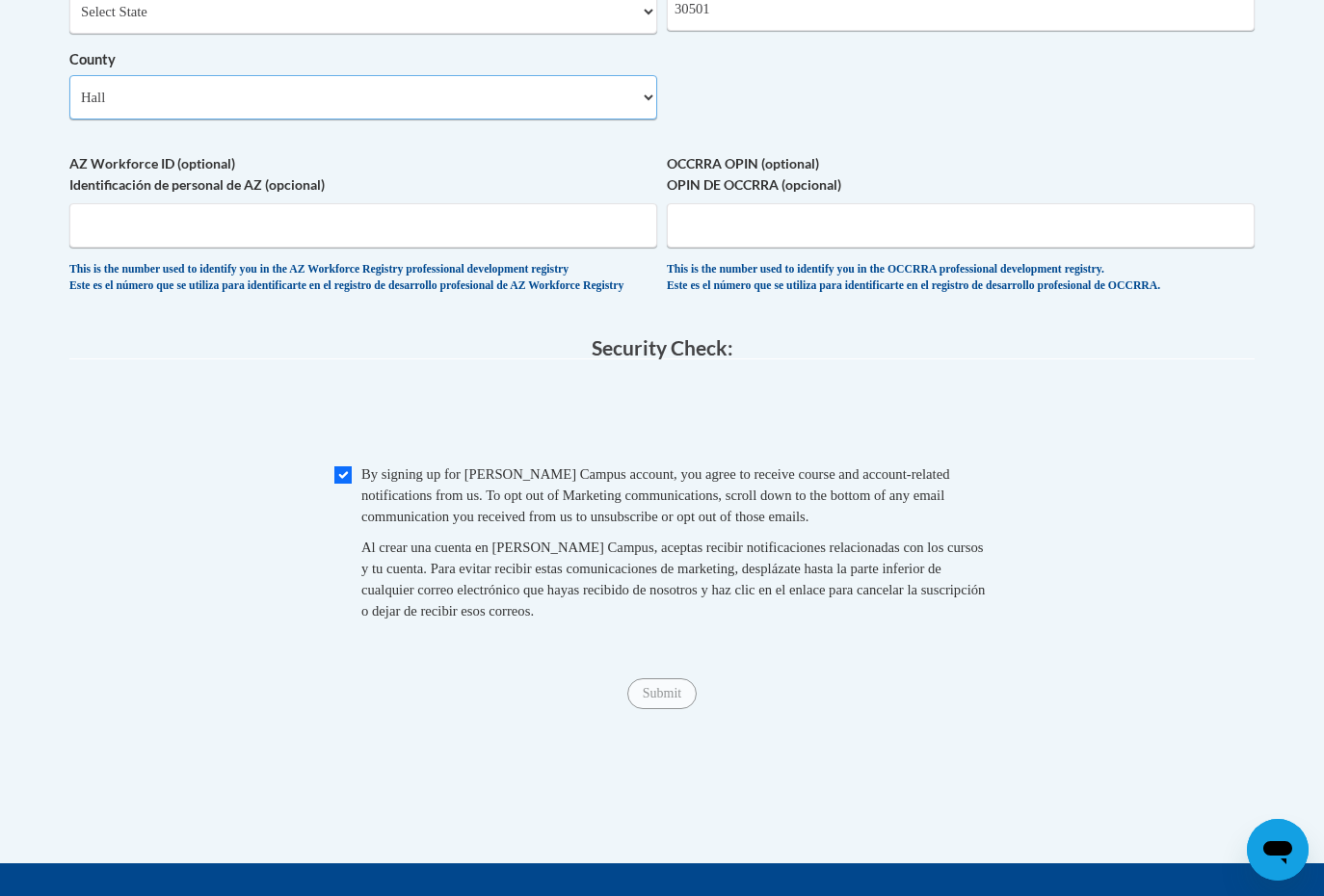
scroll to position [1667, 0]
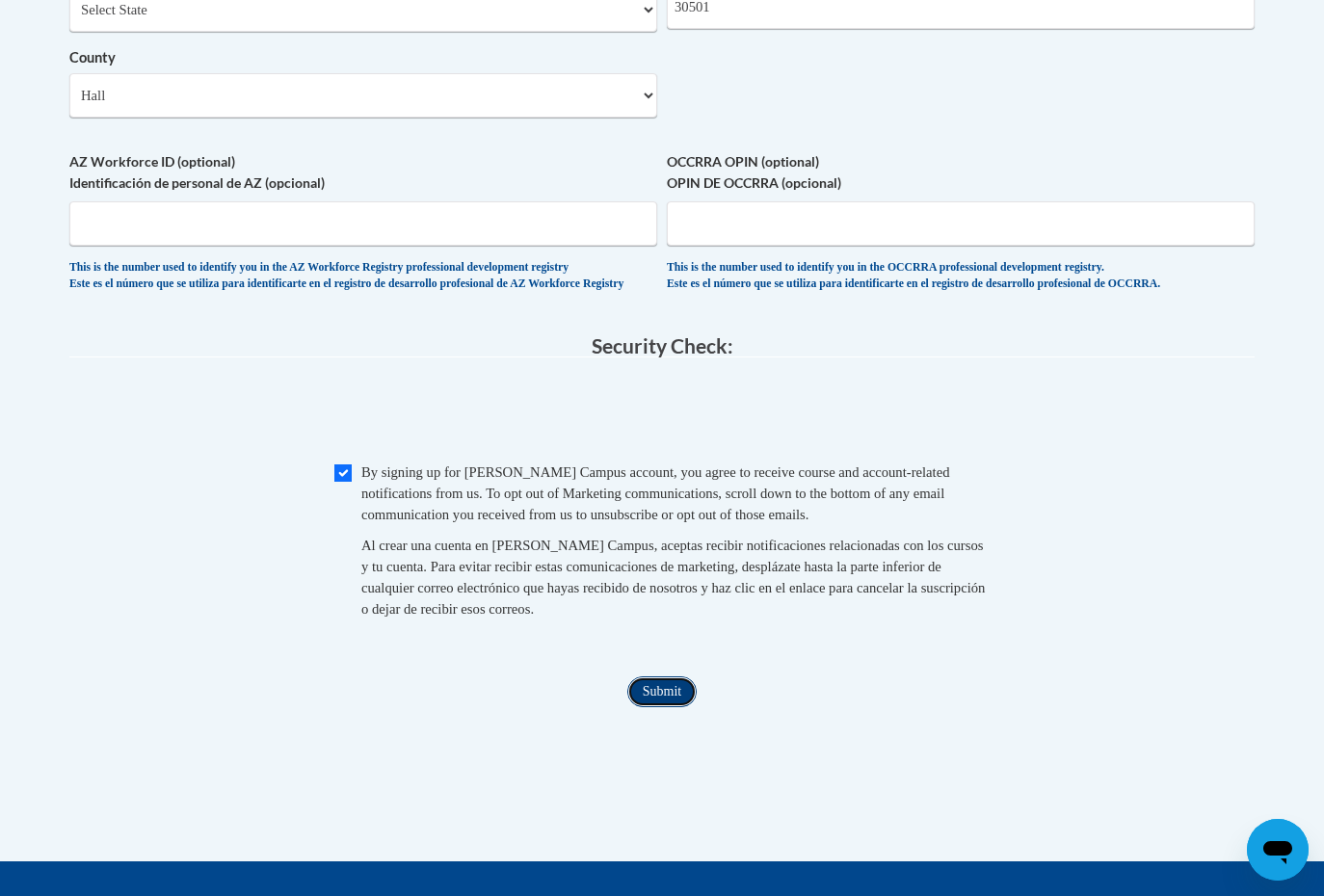
click at [651, 707] on input "Submit" at bounding box center [662, 691] width 69 height 31
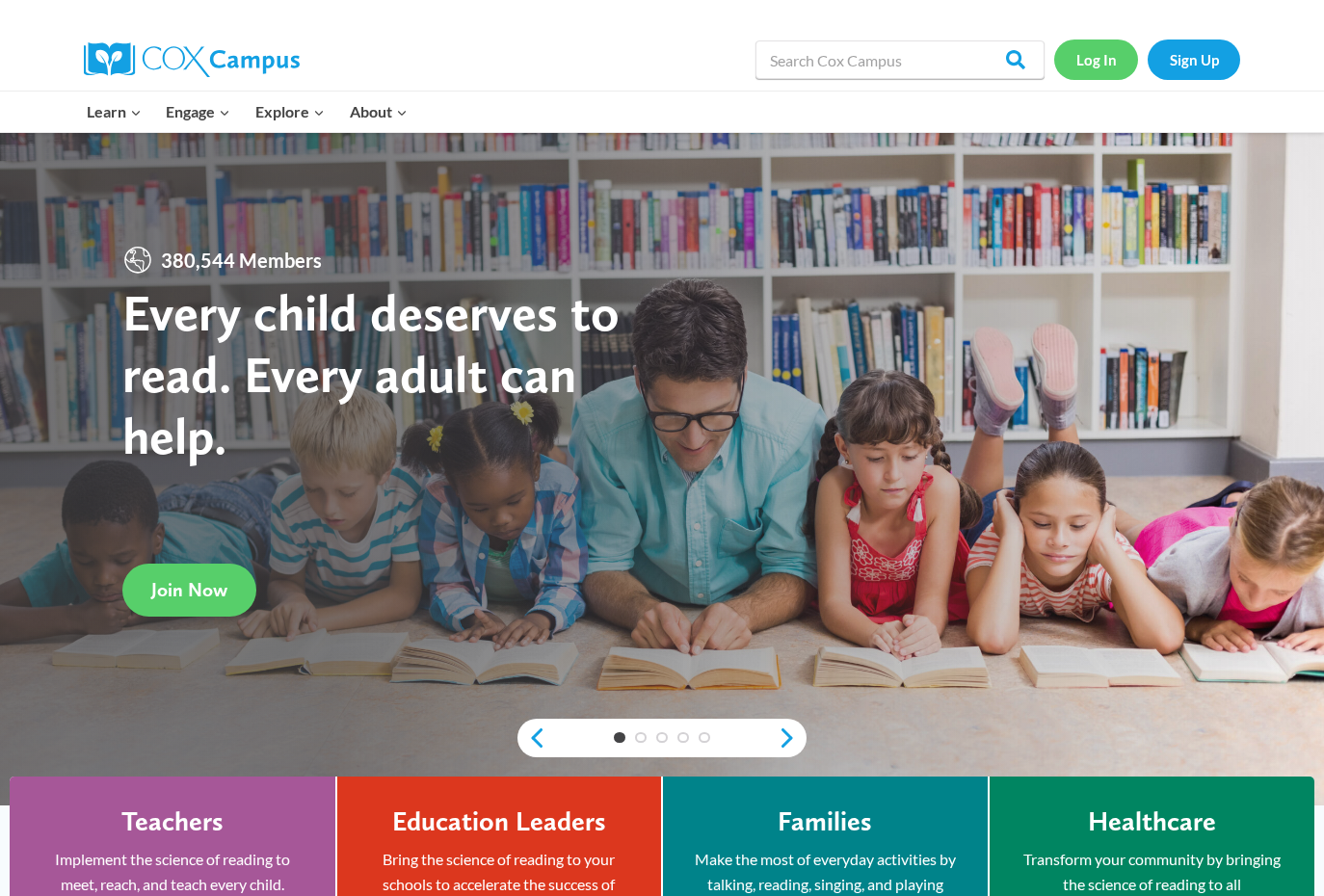
click at [1082, 62] on link "Log In" at bounding box center [1096, 59] width 84 height 40
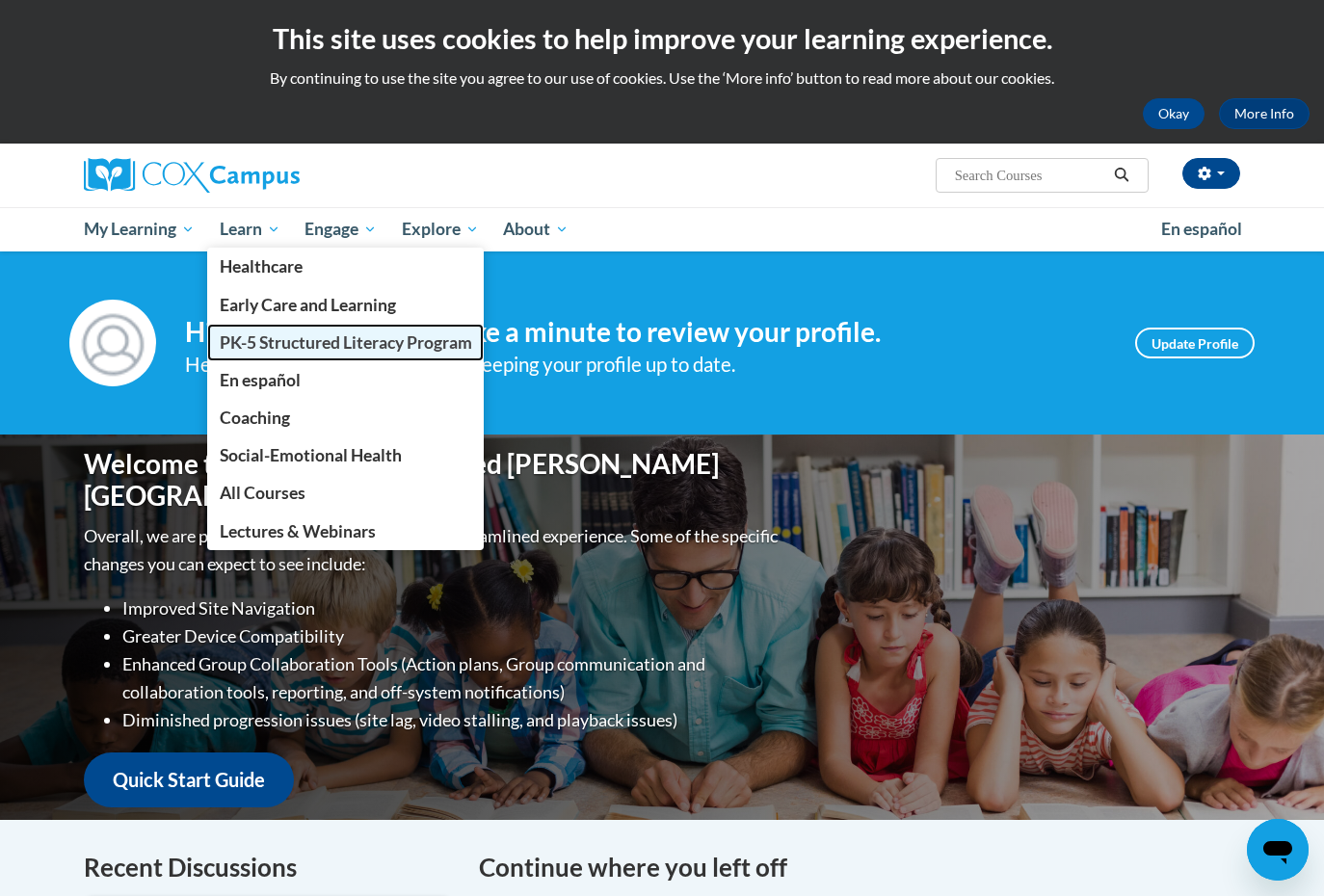
click at [246, 344] on span "PK-5 Structured Literacy Program" at bounding box center [345, 342] width 252 height 20
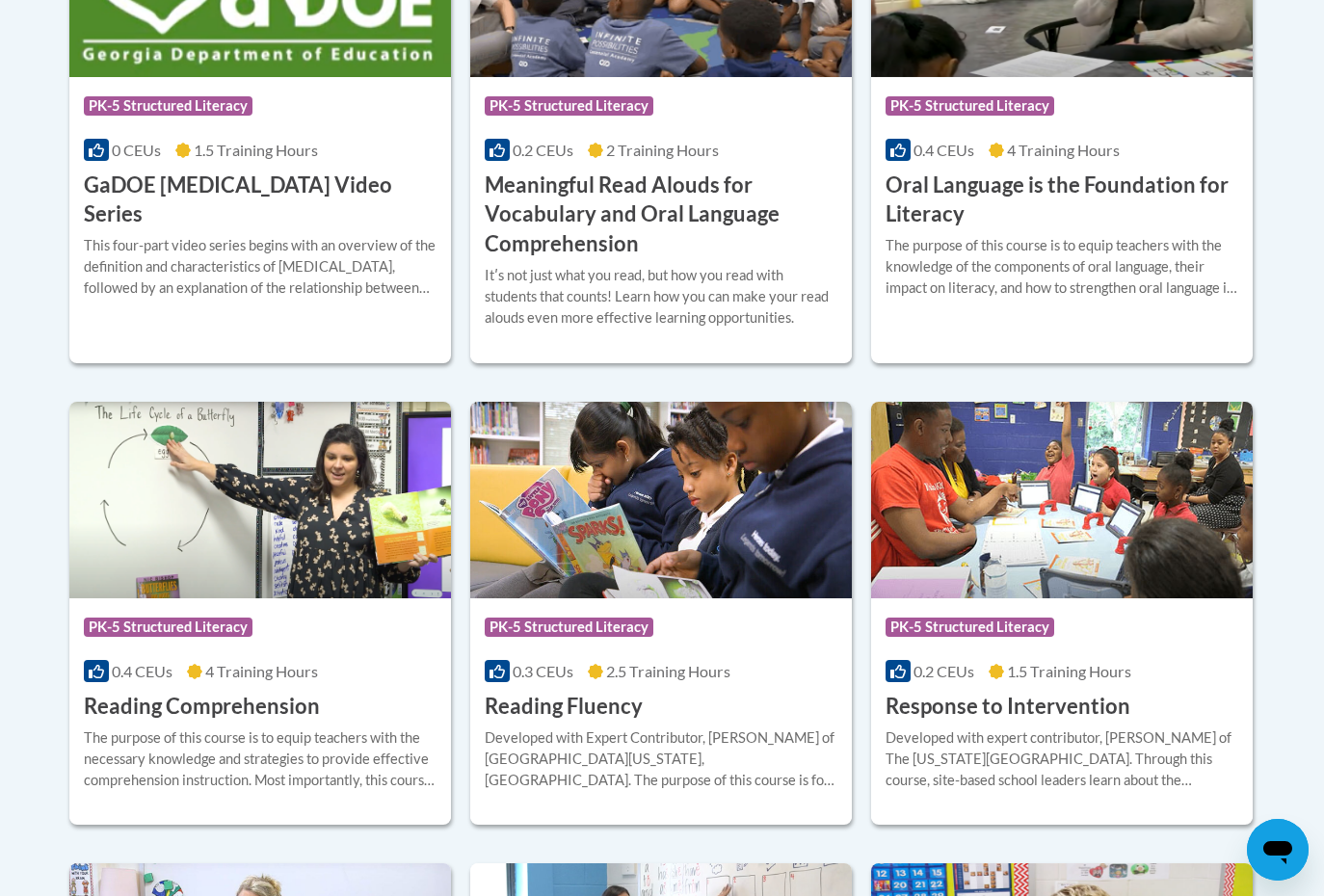
scroll to position [1459, 0]
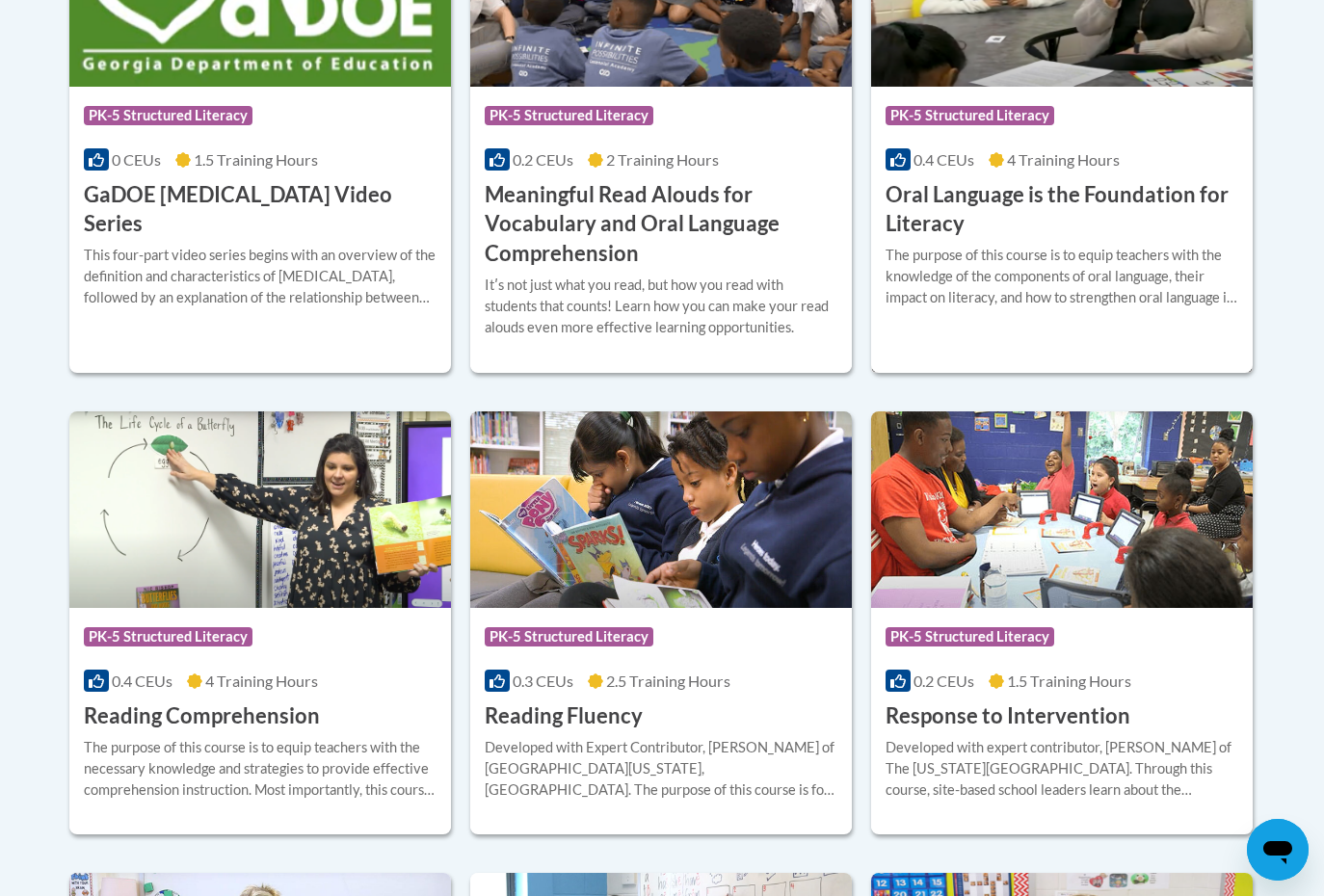
click at [923, 191] on h3 "Oral Language is the Foundation for Literacy" at bounding box center [1062, 209] width 353 height 59
